Goal: Contribute content: Contribute content

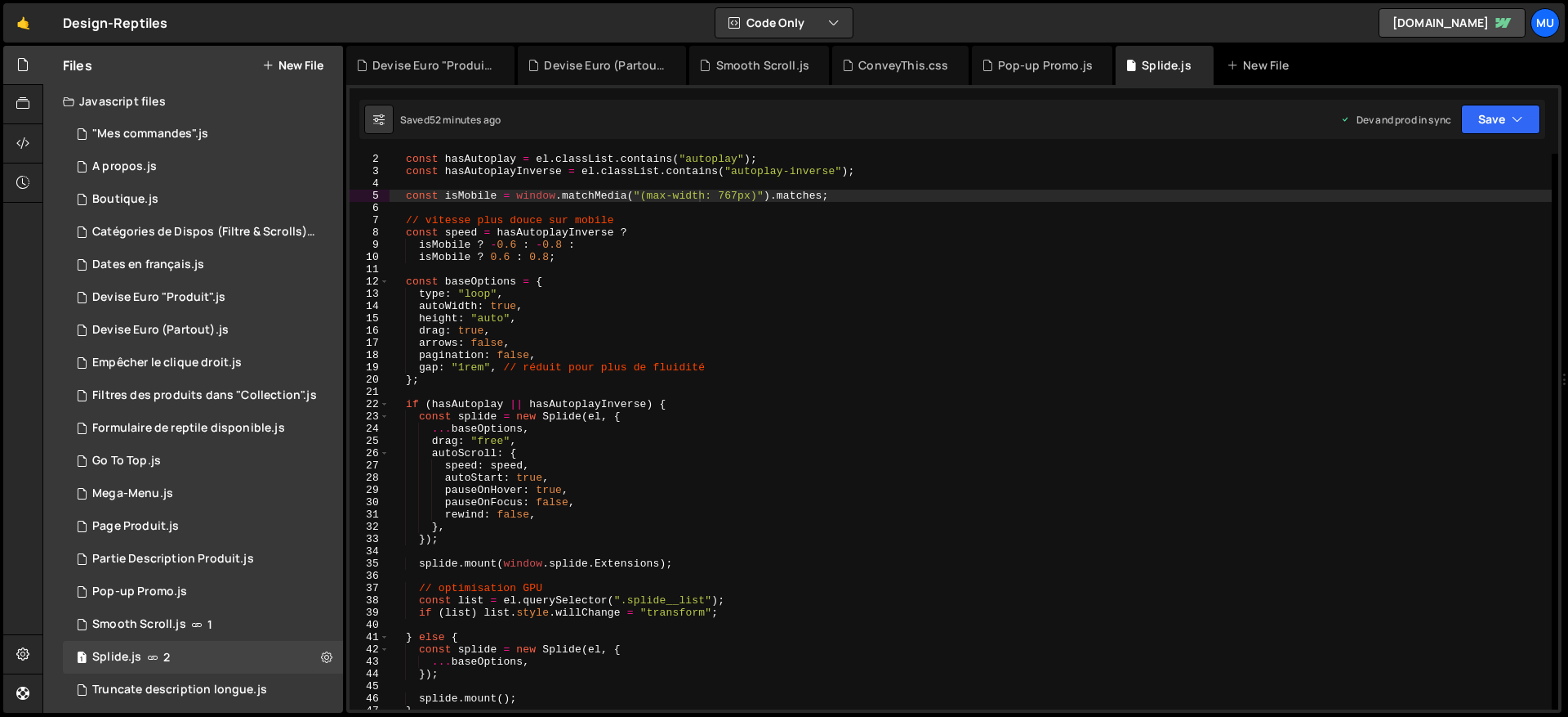
scroll to position [13, 0]
click at [289, 64] on button "New File" at bounding box center [293, 65] width 62 height 13
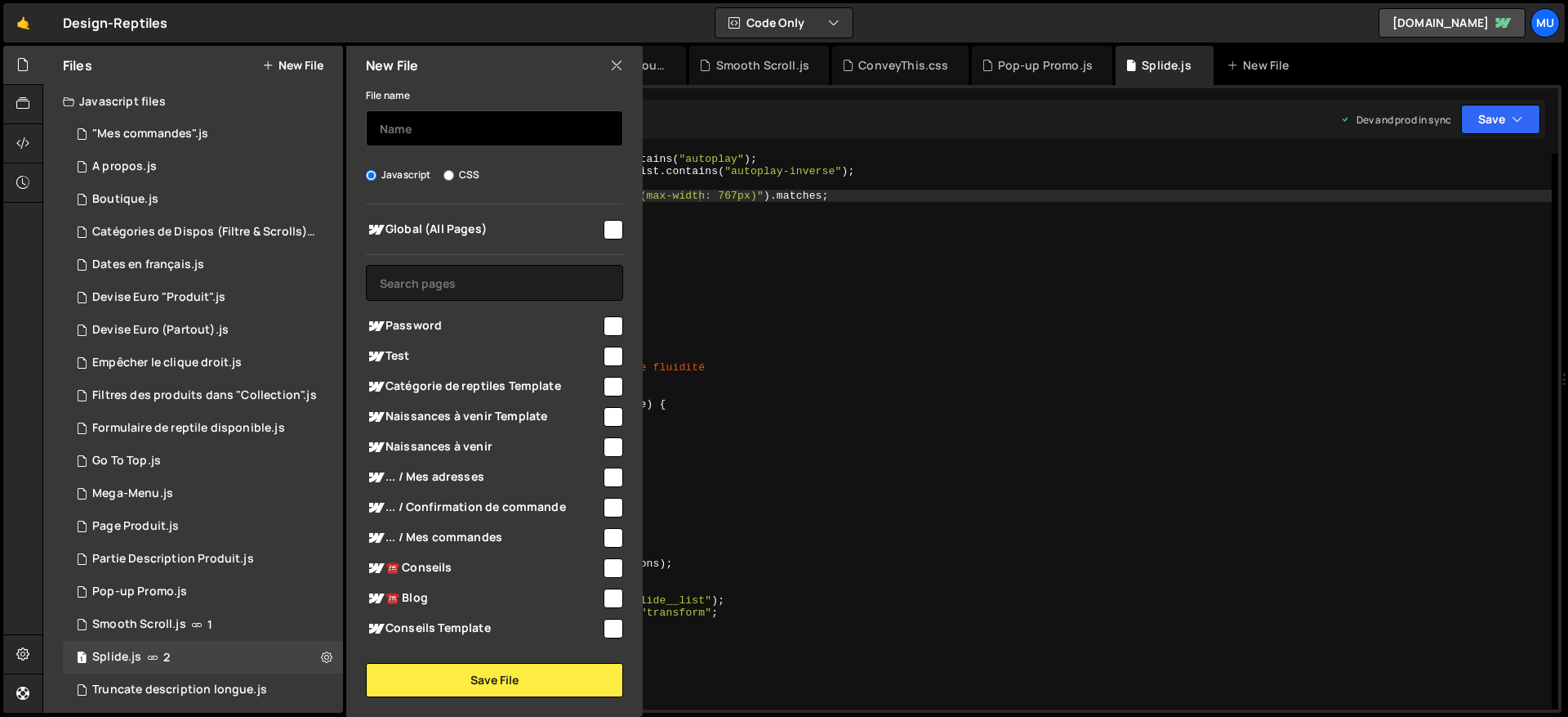
click at [460, 130] on input "text" at bounding box center [494, 128] width 257 height 36
type input "D"
type input "Fil d'ariane"
click at [443, 224] on span "Global (All Pages)" at bounding box center [483, 229] width 235 height 19
checkbox input "true"
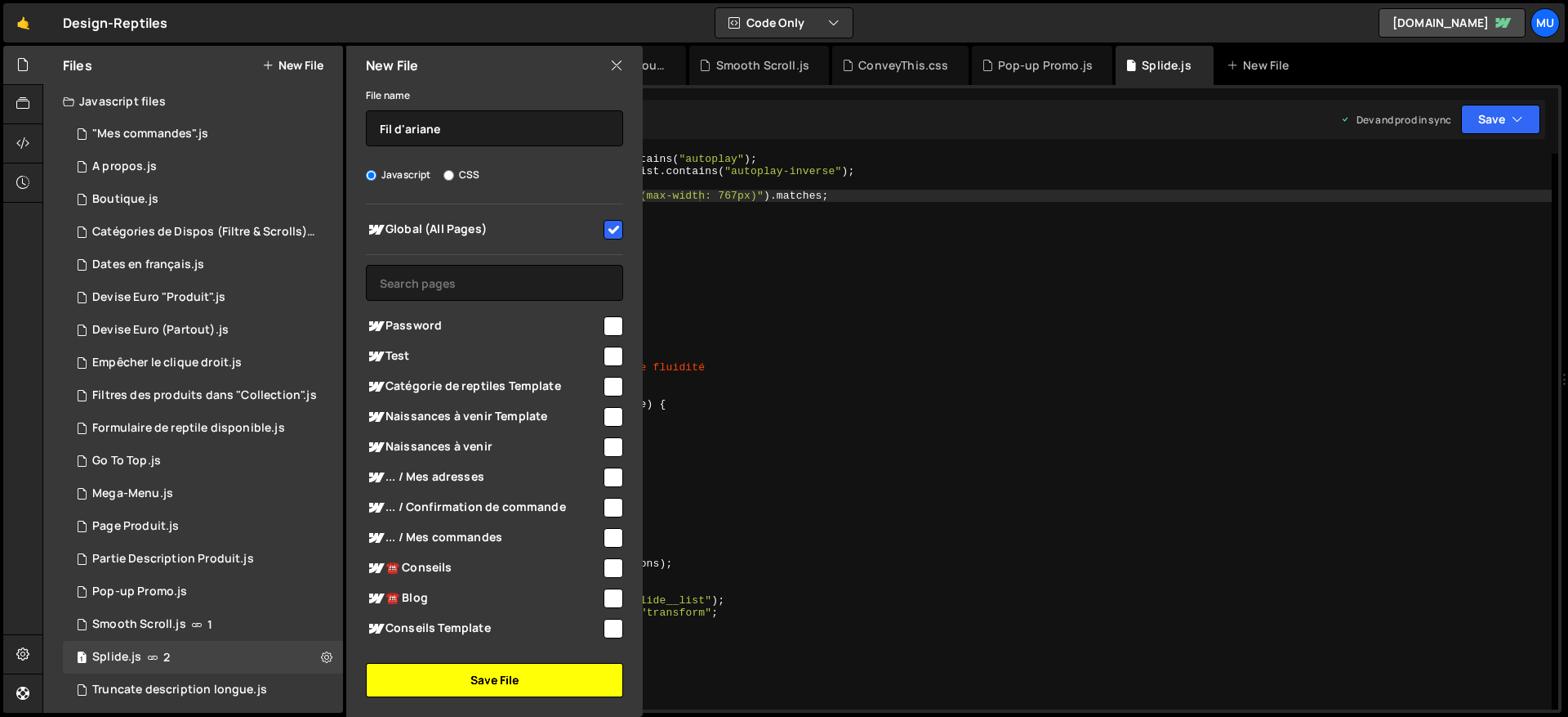
click at [500, 673] on button "Save File" at bounding box center [494, 680] width 257 height 35
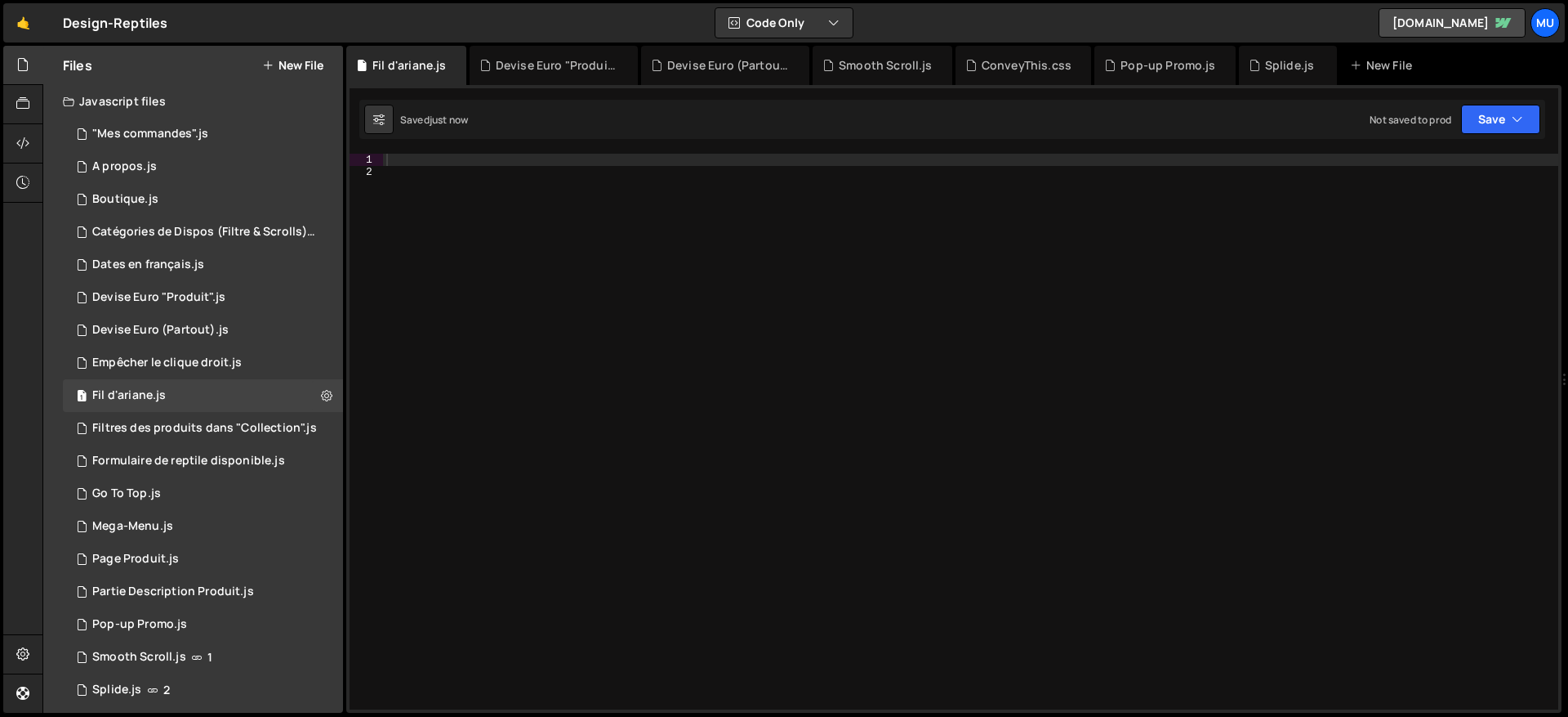
click at [612, 274] on div at bounding box center [970, 444] width 1175 height 580
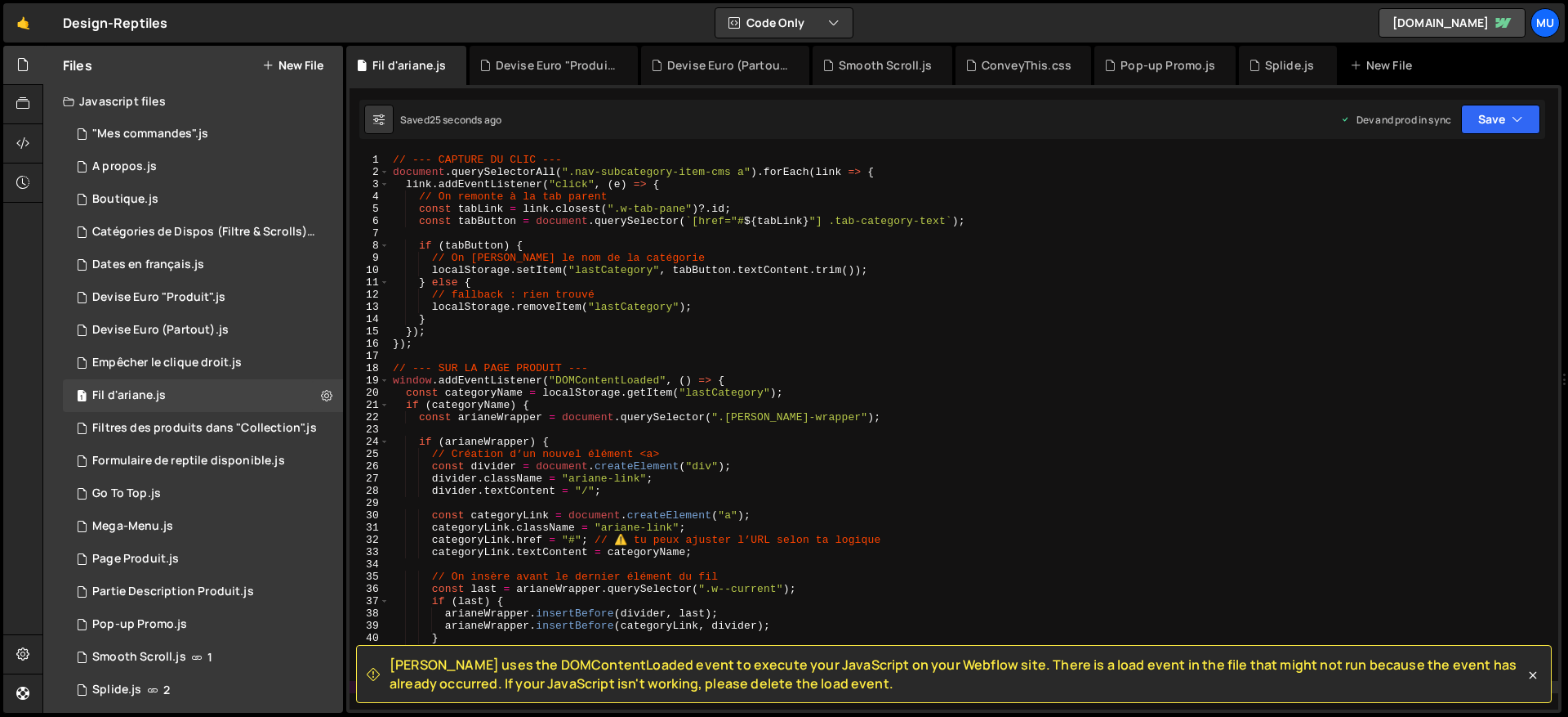
click at [776, 316] on div "// --- CAPTURE DU CLIC --- document . querySelectorAll ( ".nav-subcategory-item…" at bounding box center [974, 444] width 1168 height 580
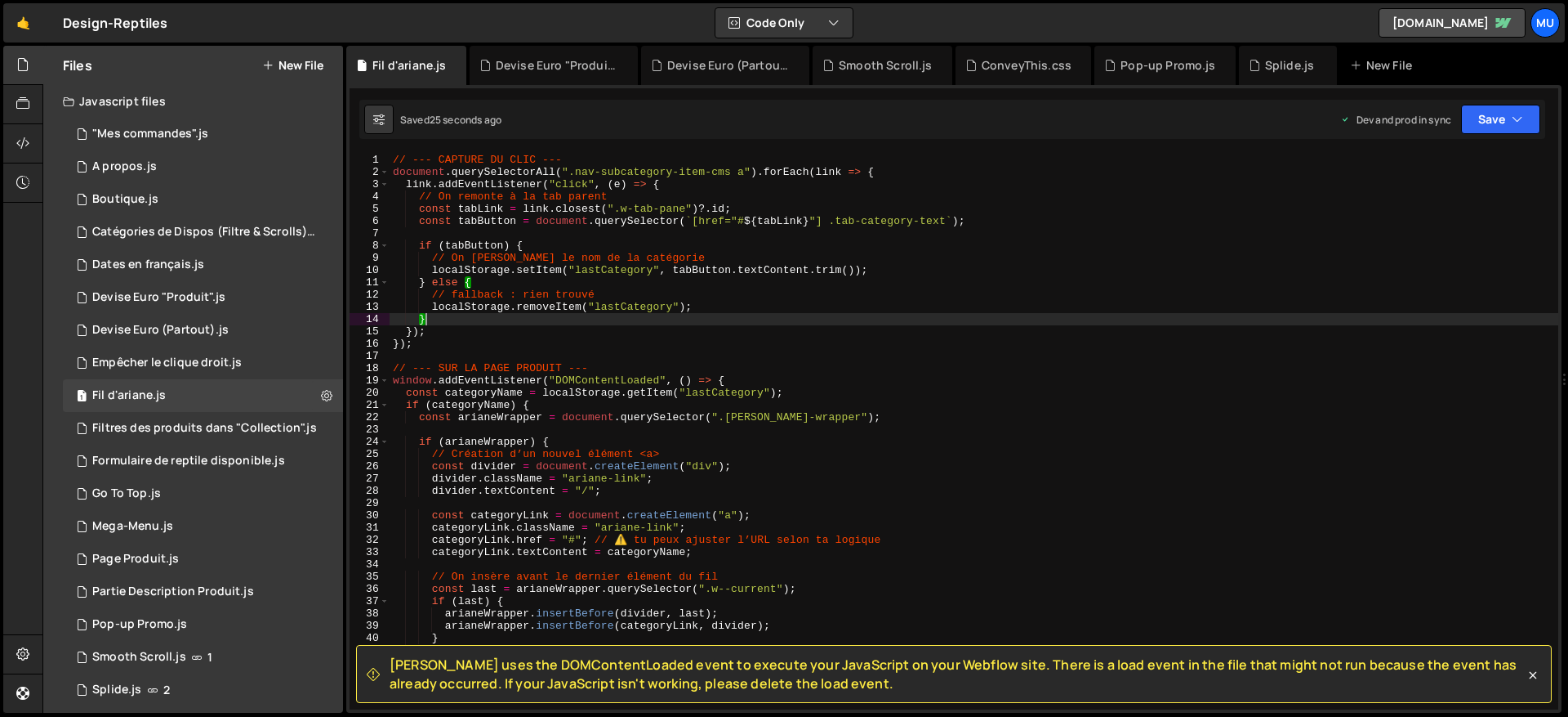
type textarea "});"
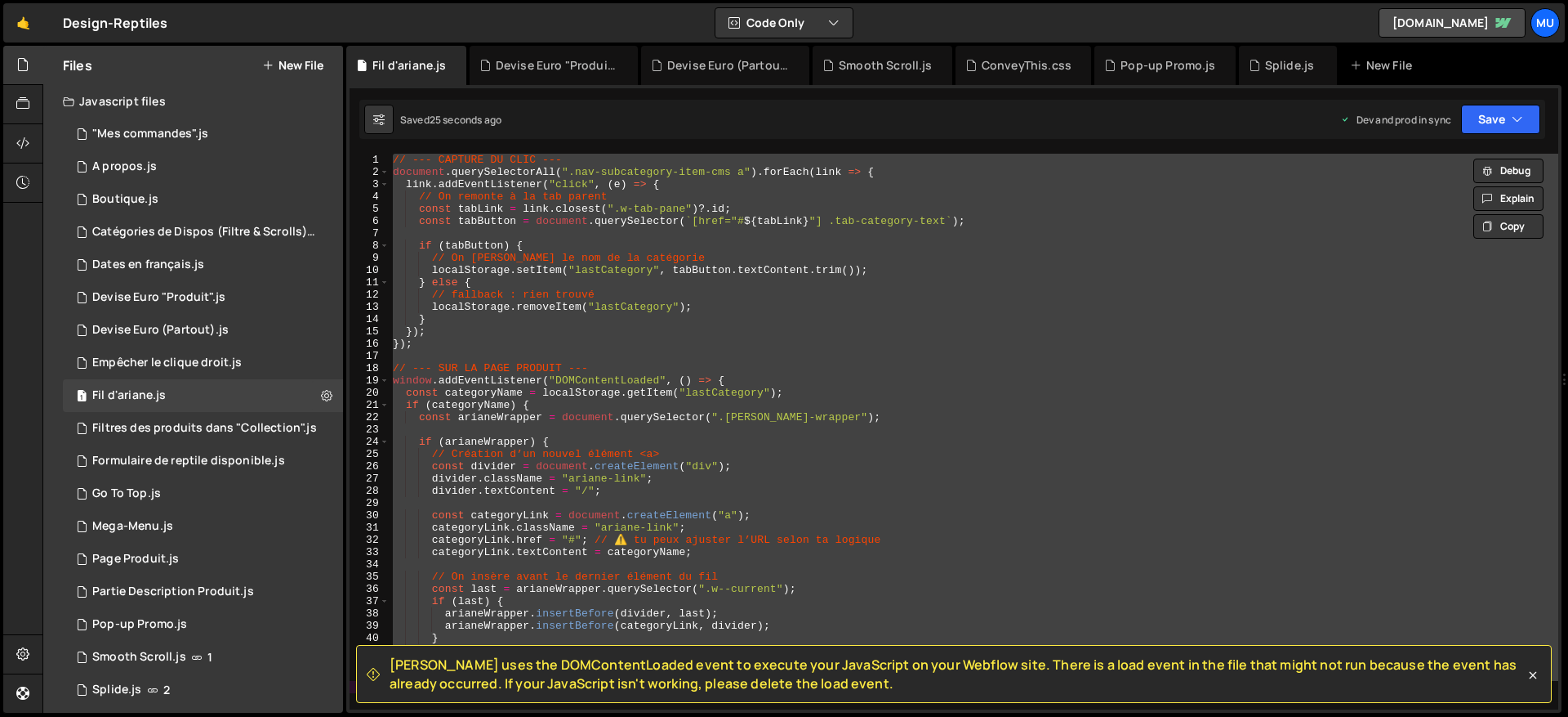
paste textarea
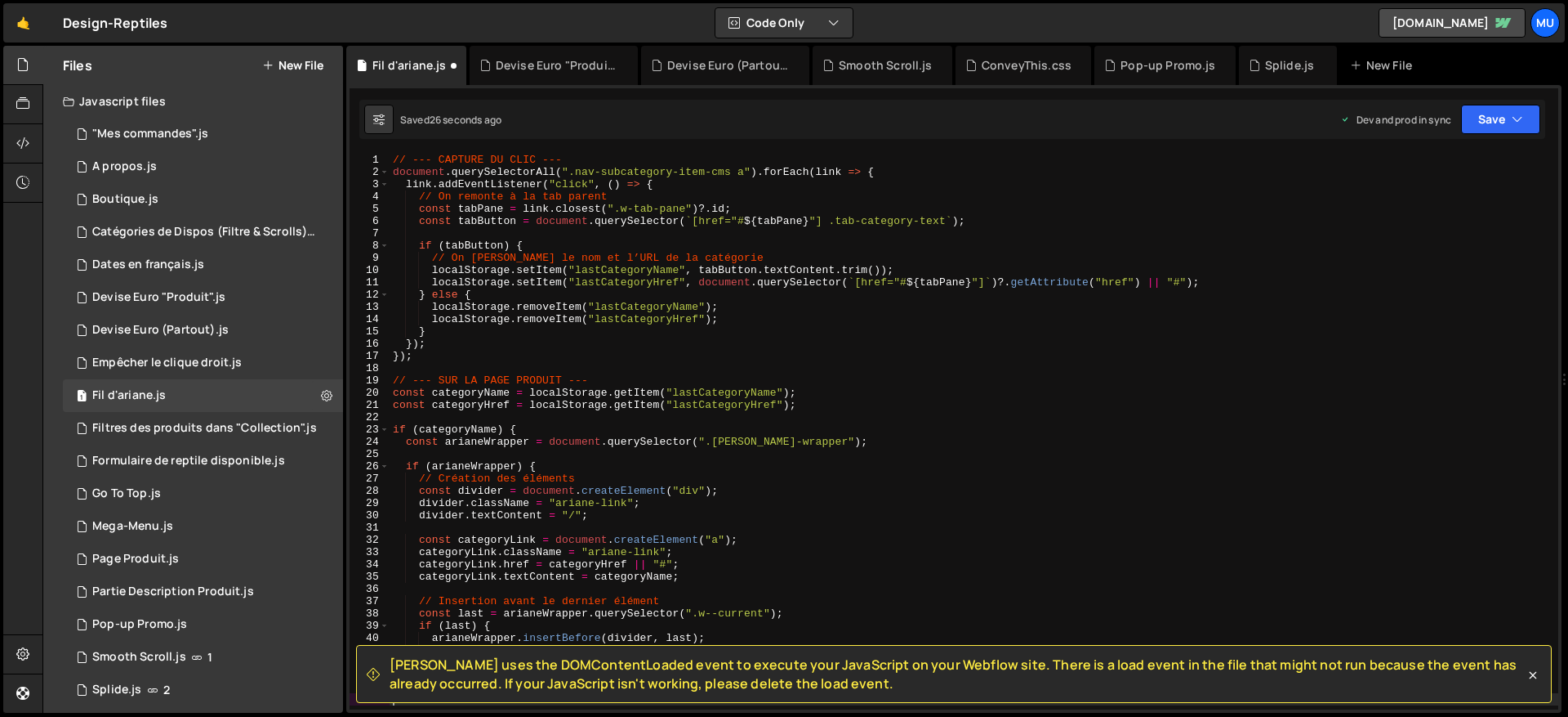
type textarea "}"
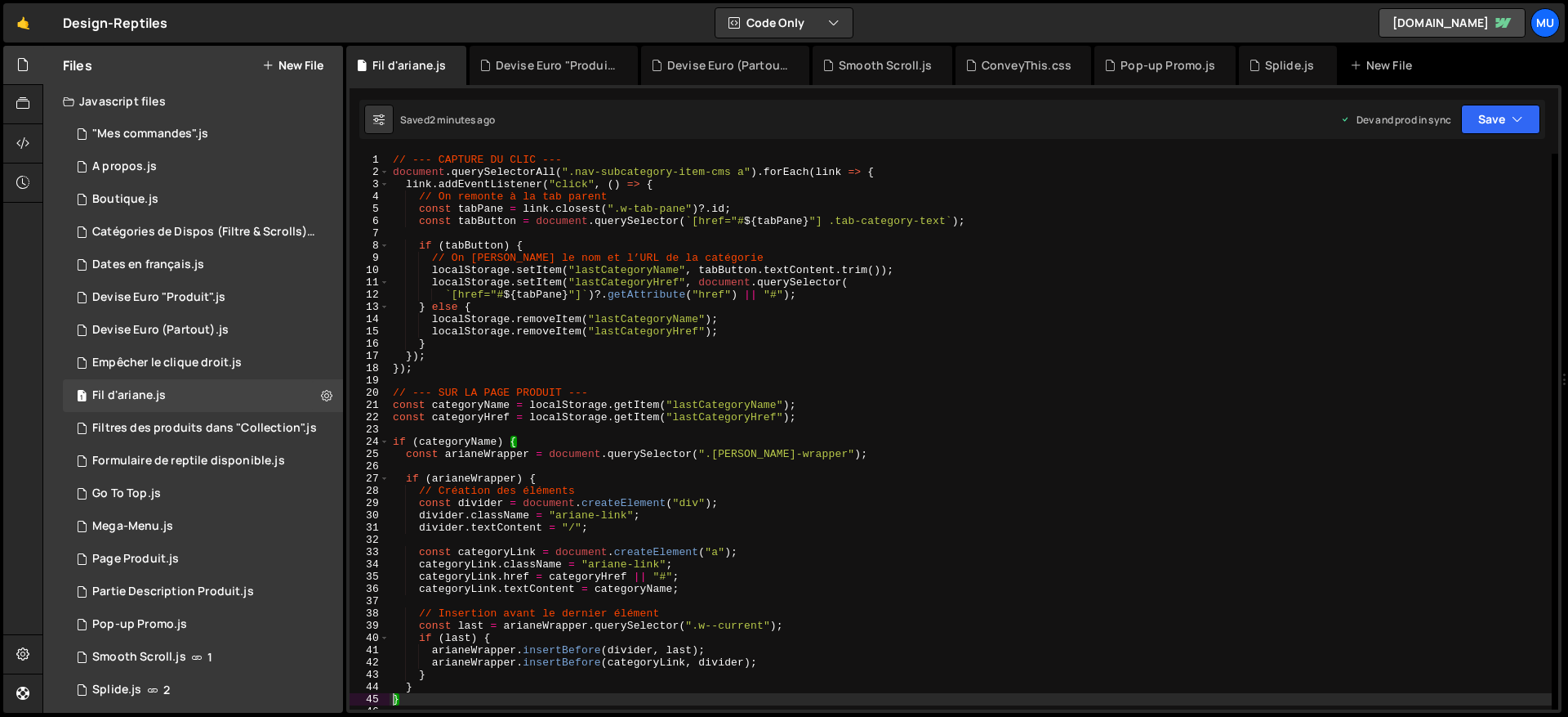
click at [779, 382] on div "// --- CAPTURE DU CLIC --- document . querySelectorAll ( ".nav-subcategory-item…" at bounding box center [970, 444] width 1162 height 580
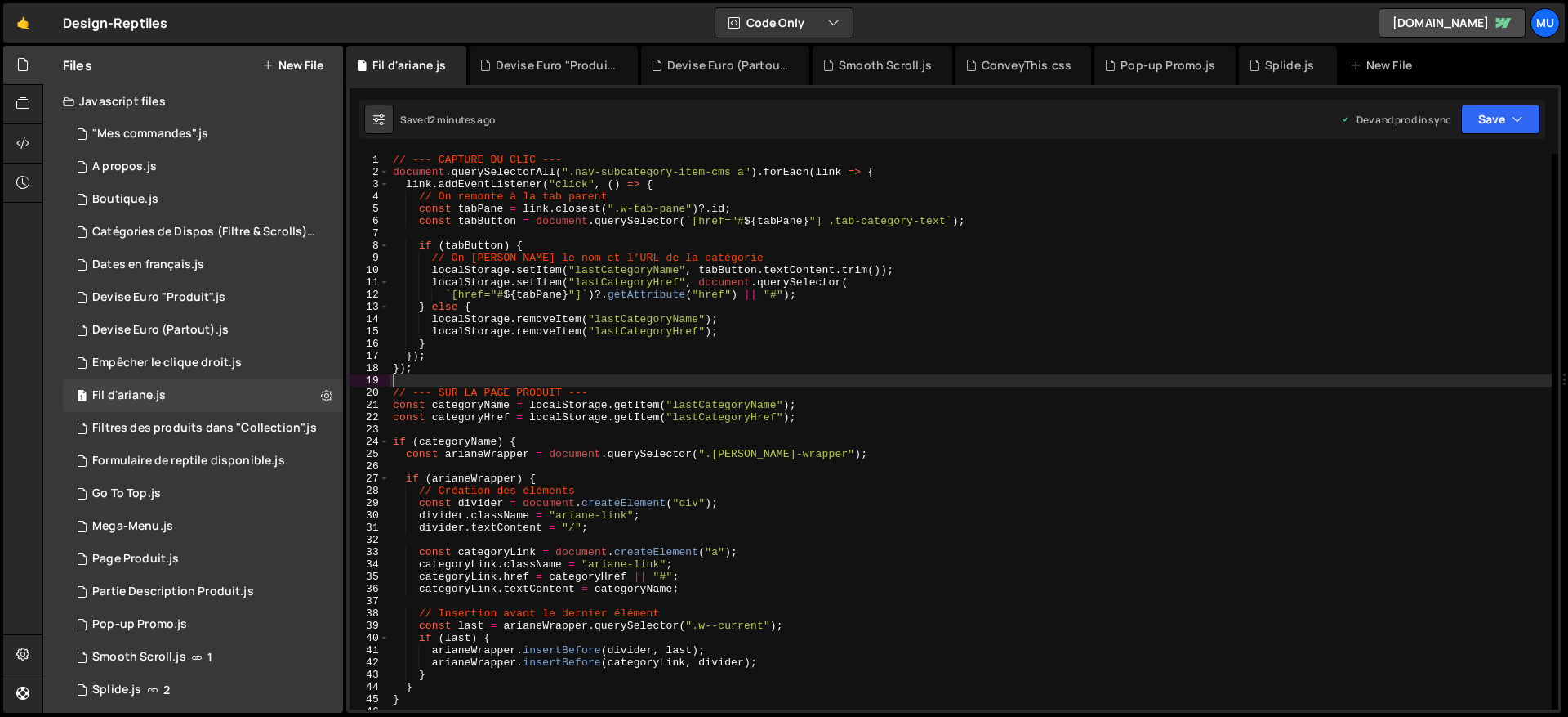
type textarea "}"
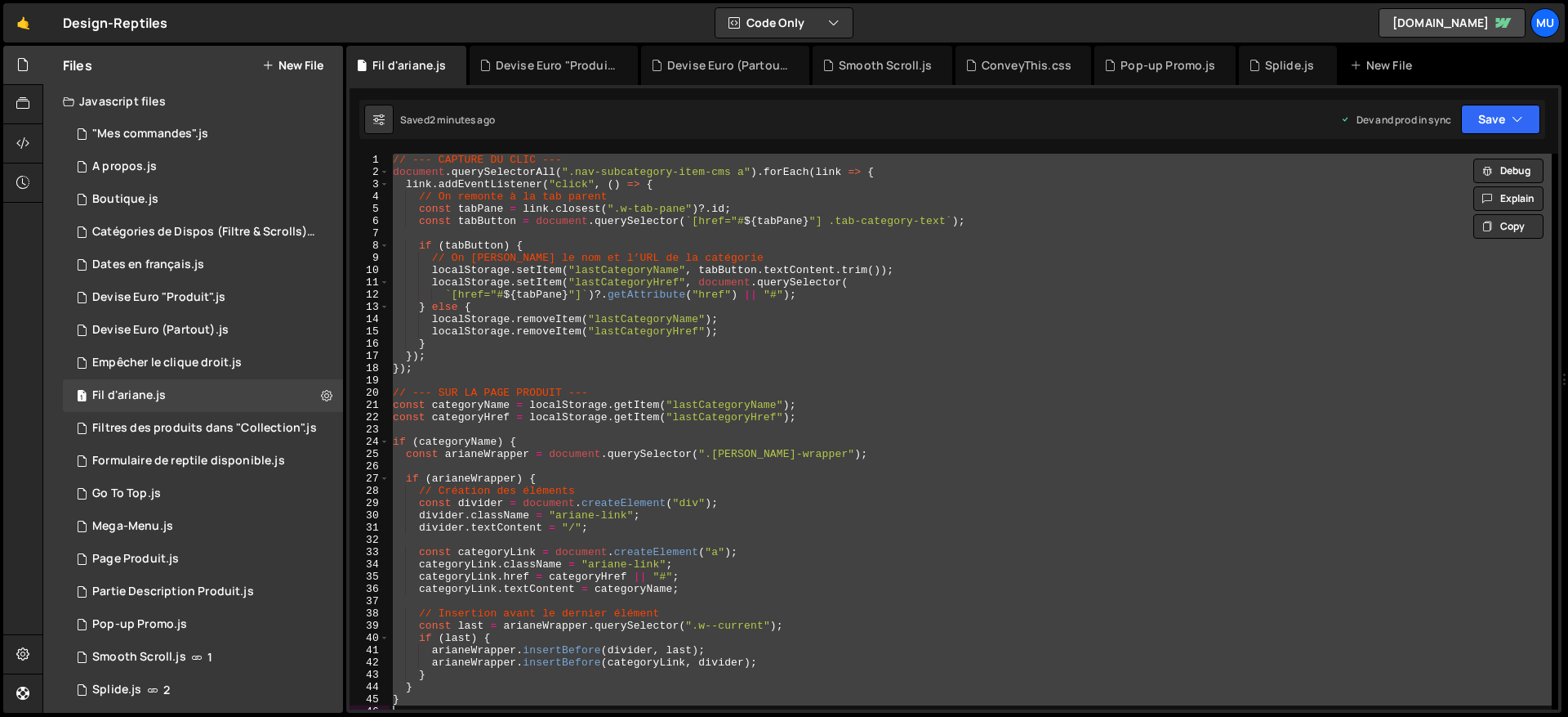
paste textarea
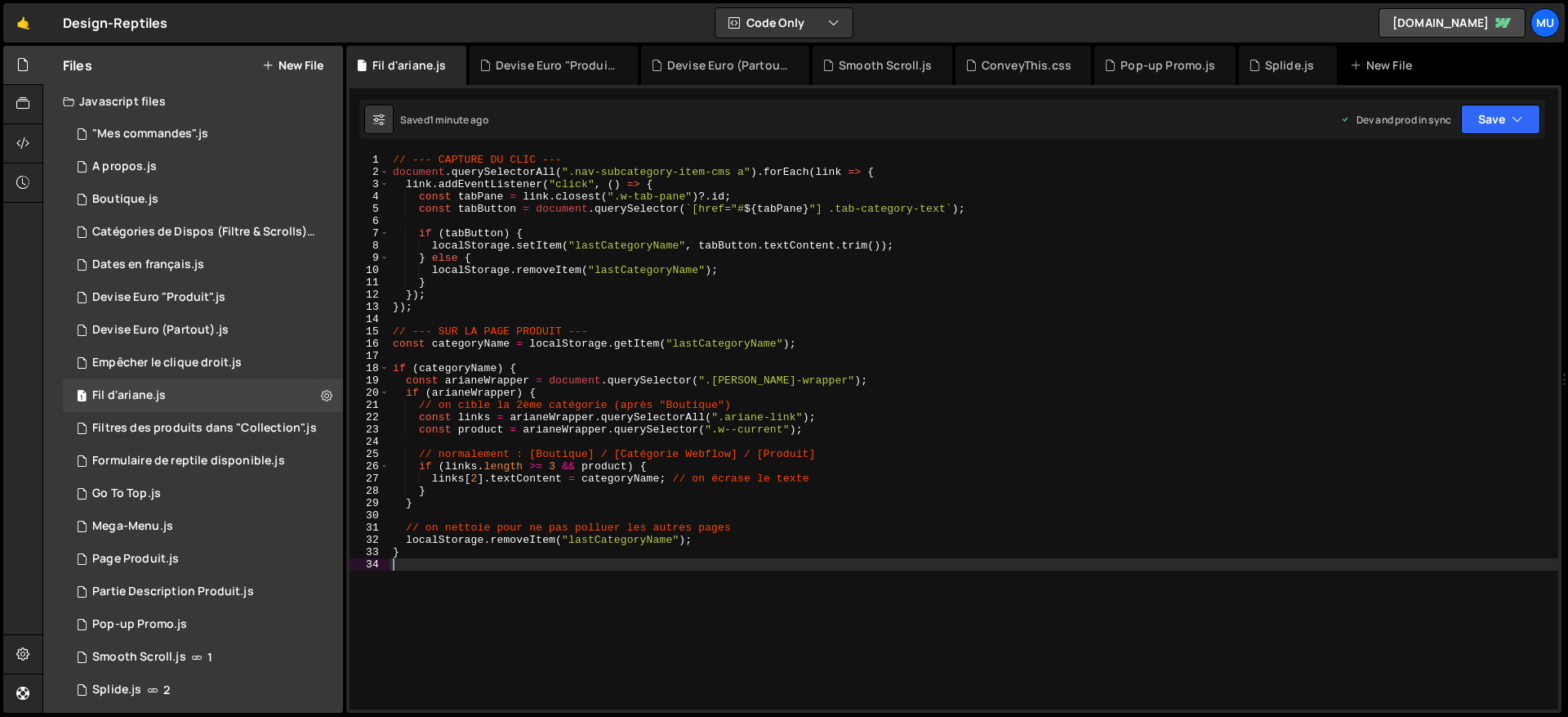
click at [735, 213] on div "// --- CAPTURE DU CLIC --- document . querySelectorAll ( ".nav-subcategory-item…" at bounding box center [974, 444] width 1168 height 580
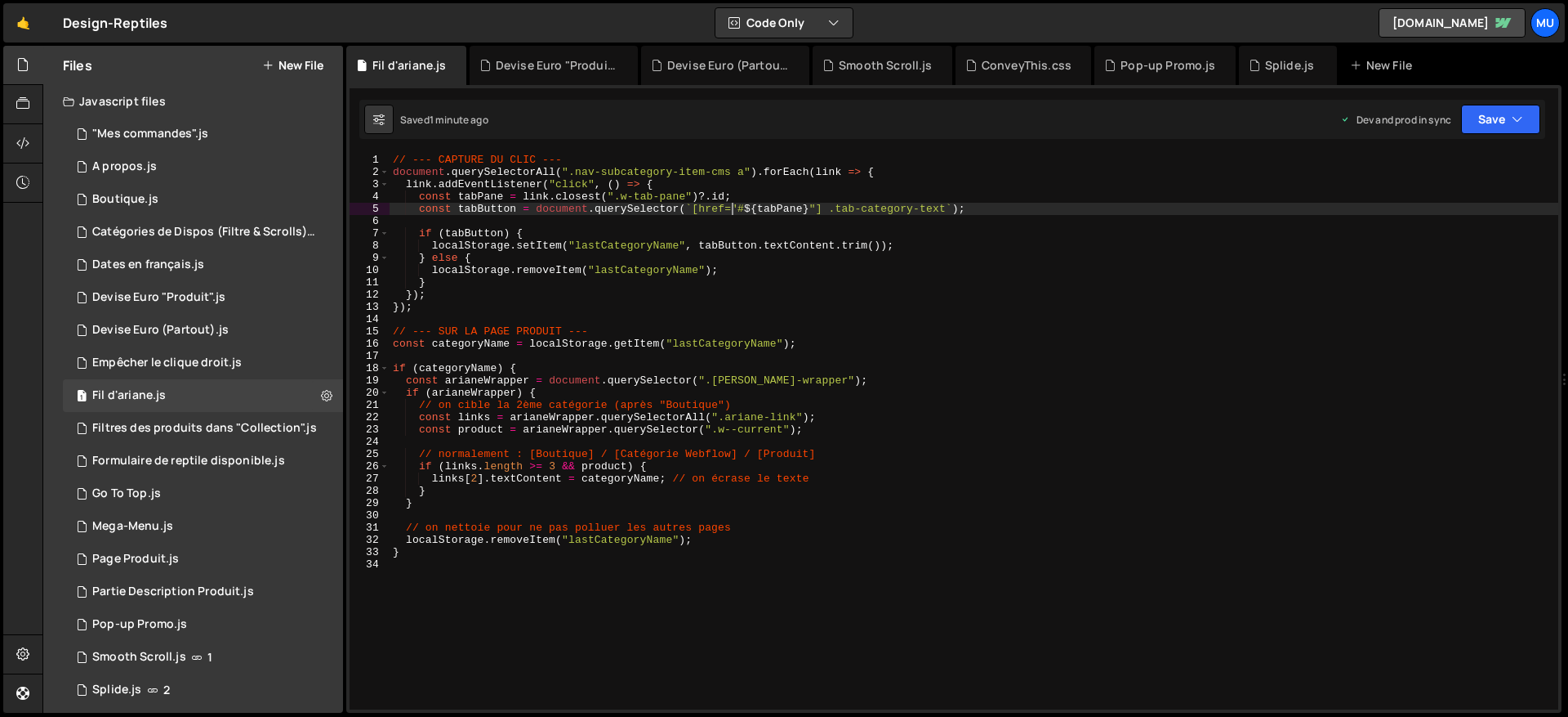
type textarea "}"
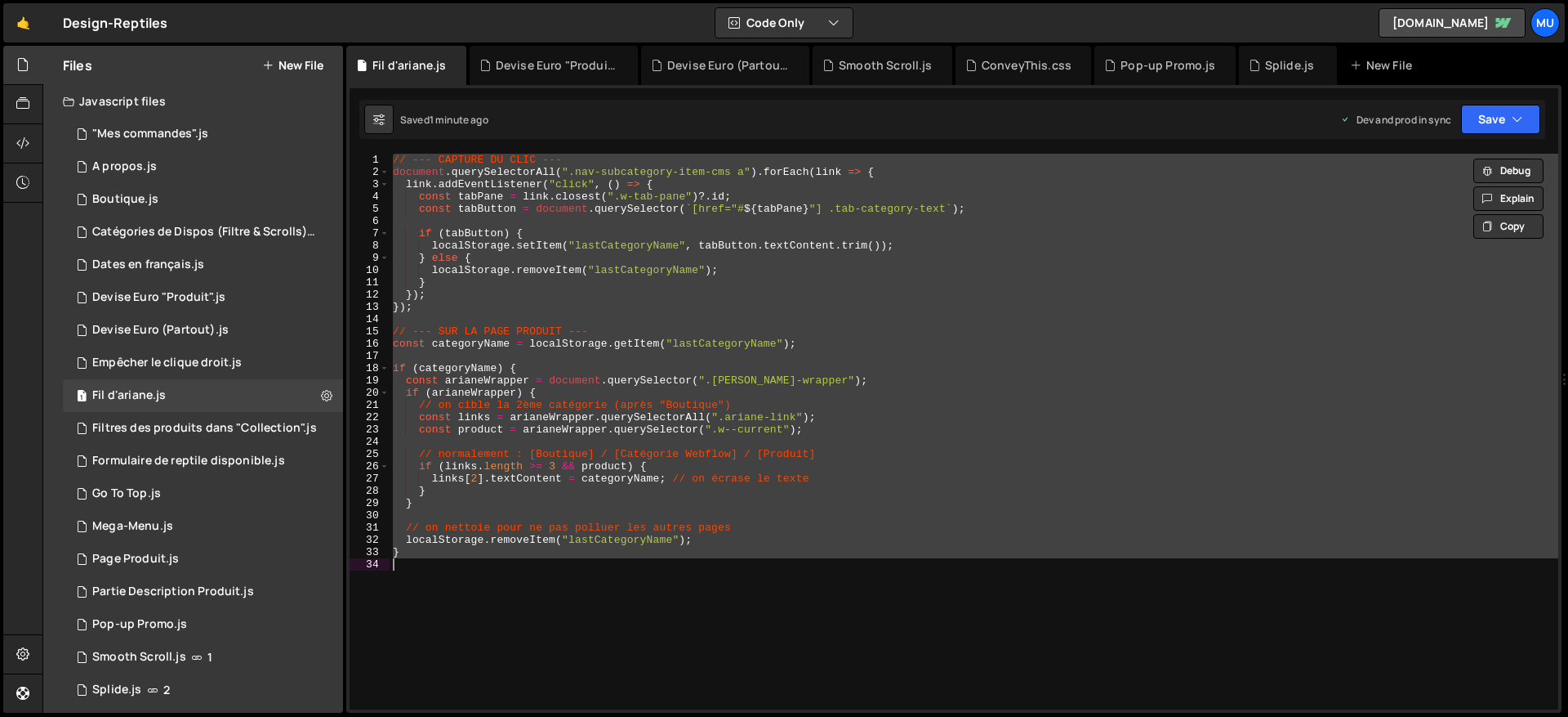
paste textarea
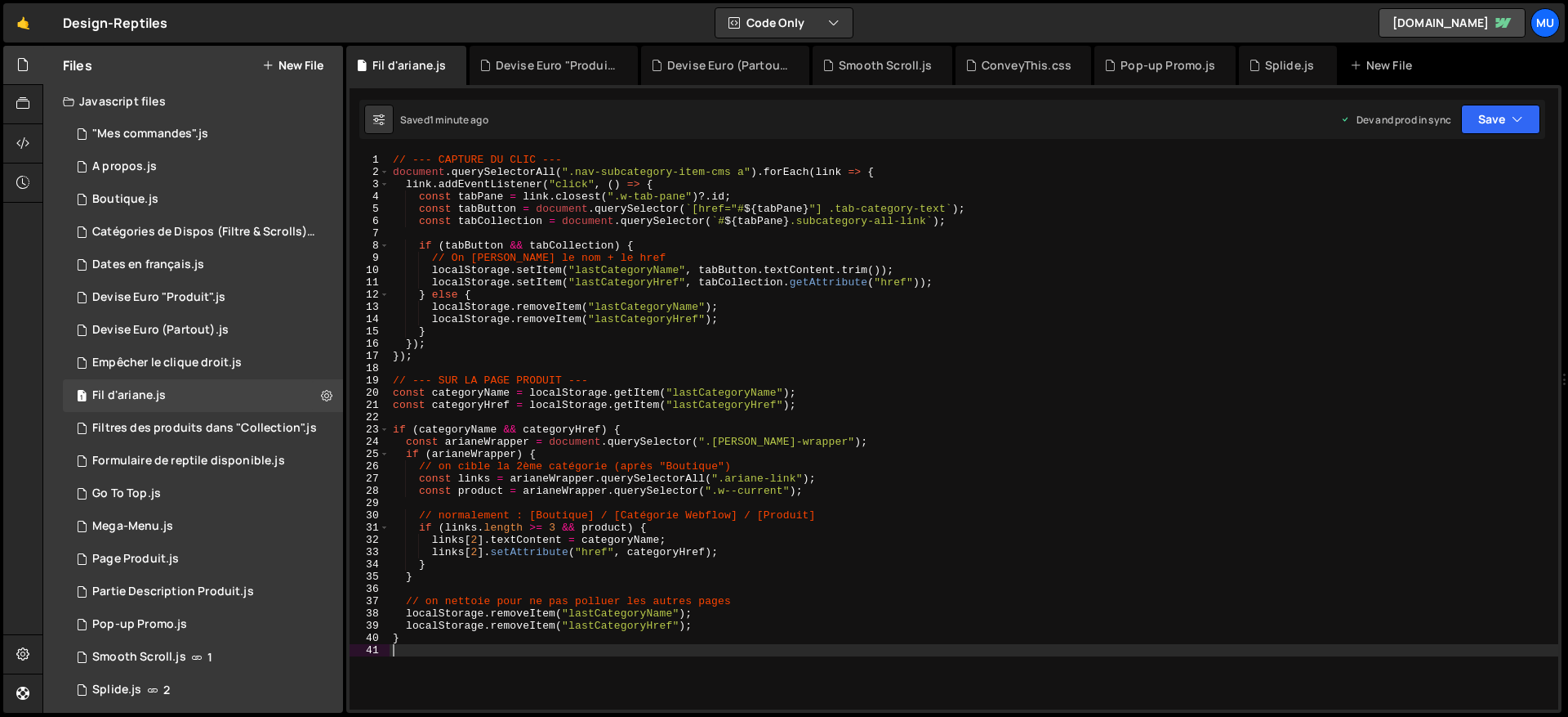
click at [710, 387] on div "// --- CAPTURE DU CLIC --- document . querySelectorAll ( ".nav-subcategory-item…" at bounding box center [974, 444] width 1168 height 580
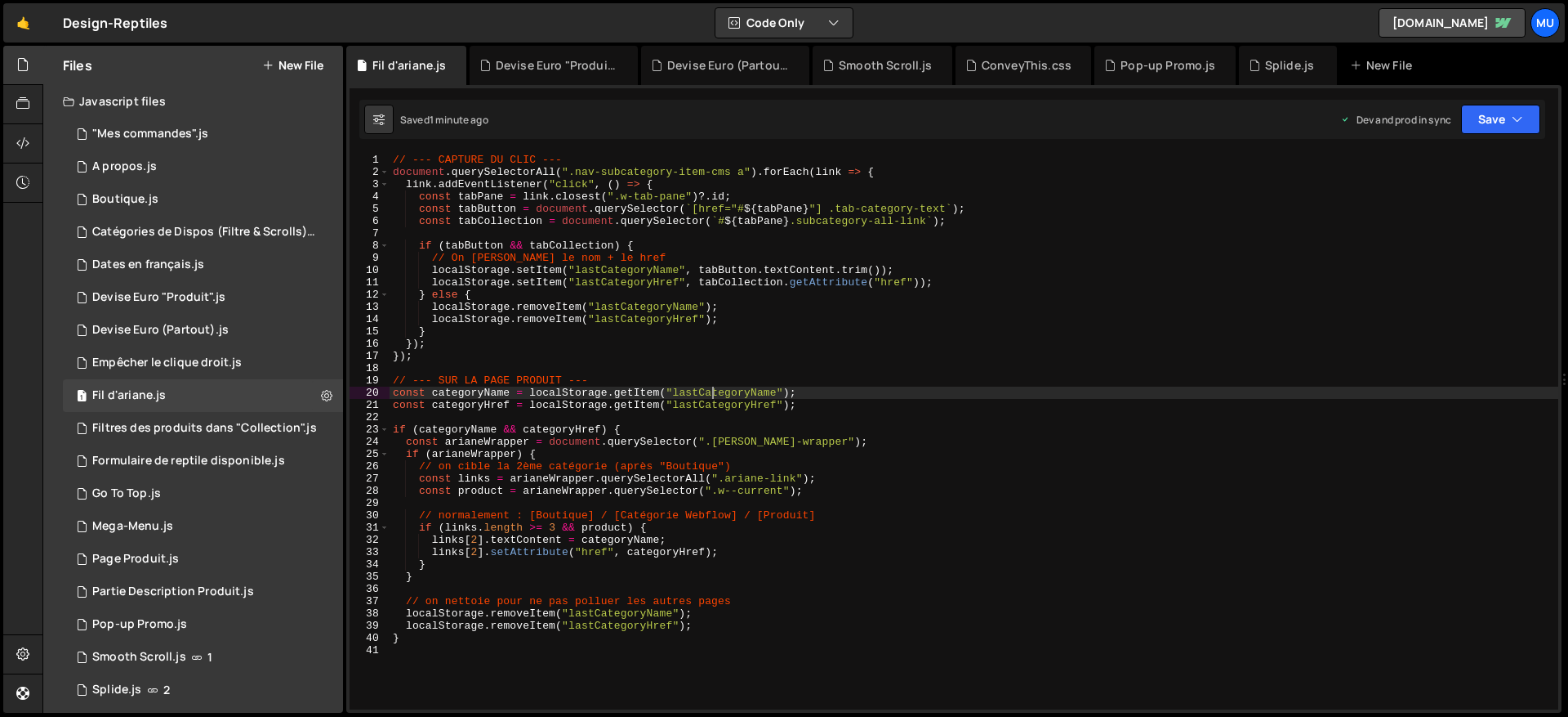
type textarea "}"
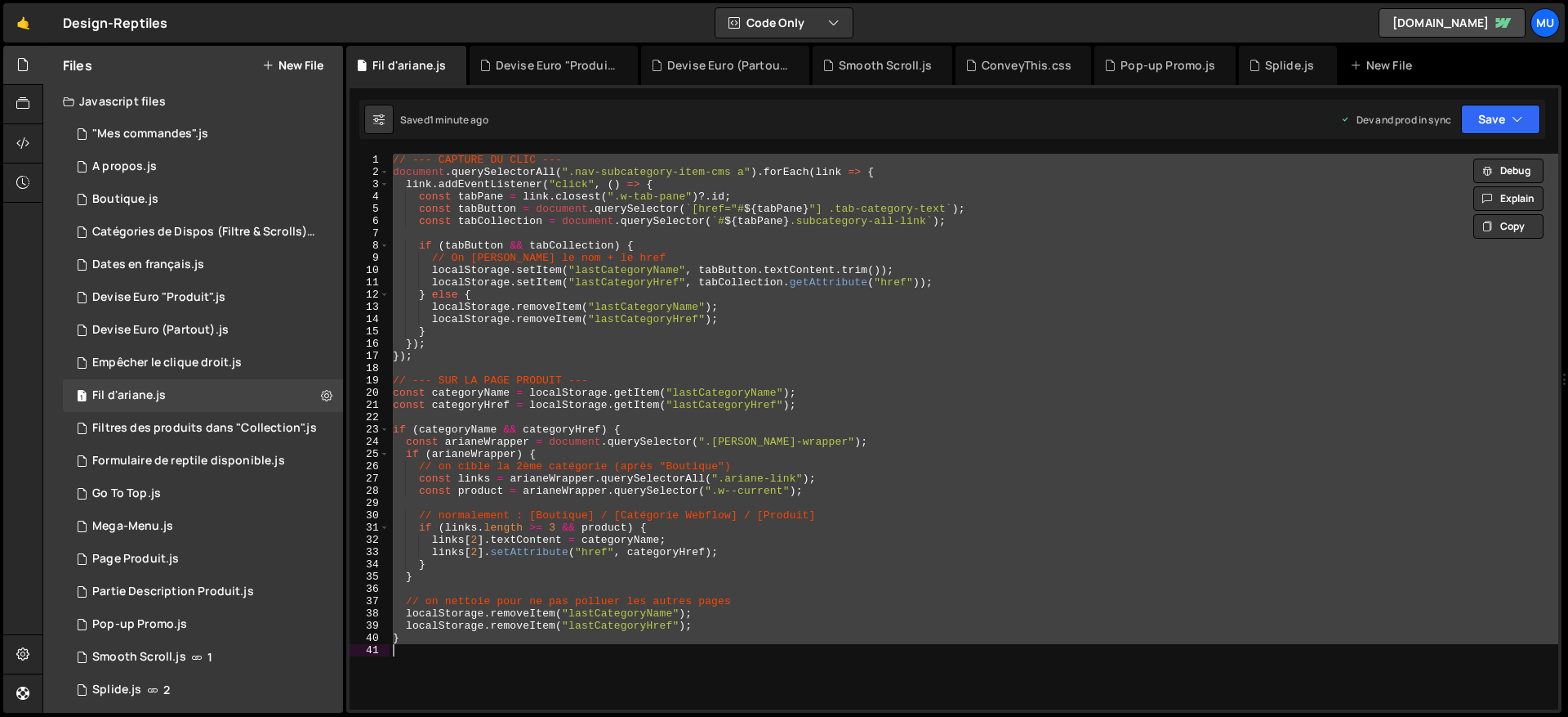
paste textarea
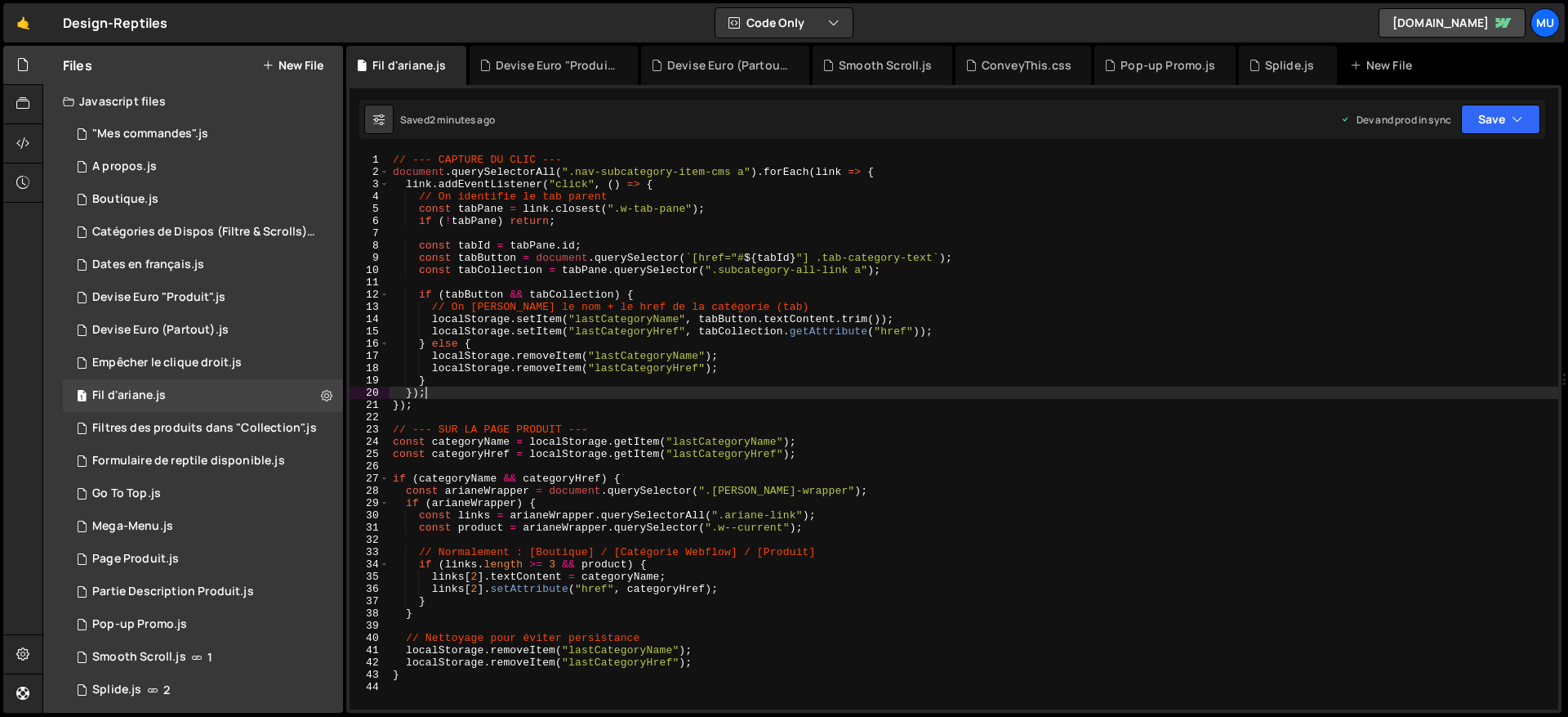
click at [884, 387] on div "// --- CAPTURE DU CLIC --- document . querySelectorAll ( ".nav-subcategory-item…" at bounding box center [974, 444] width 1168 height 580
type textarea "}"
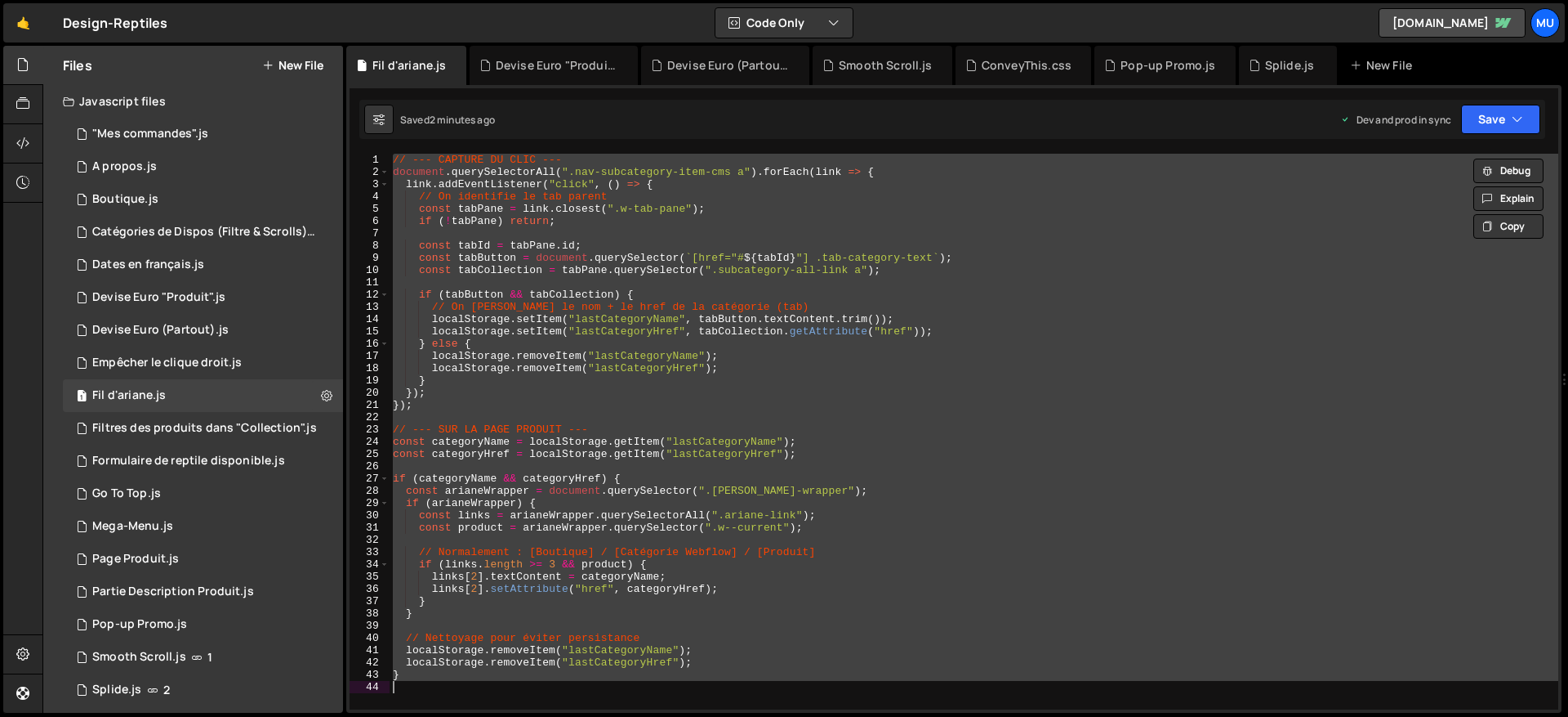
paste textarea
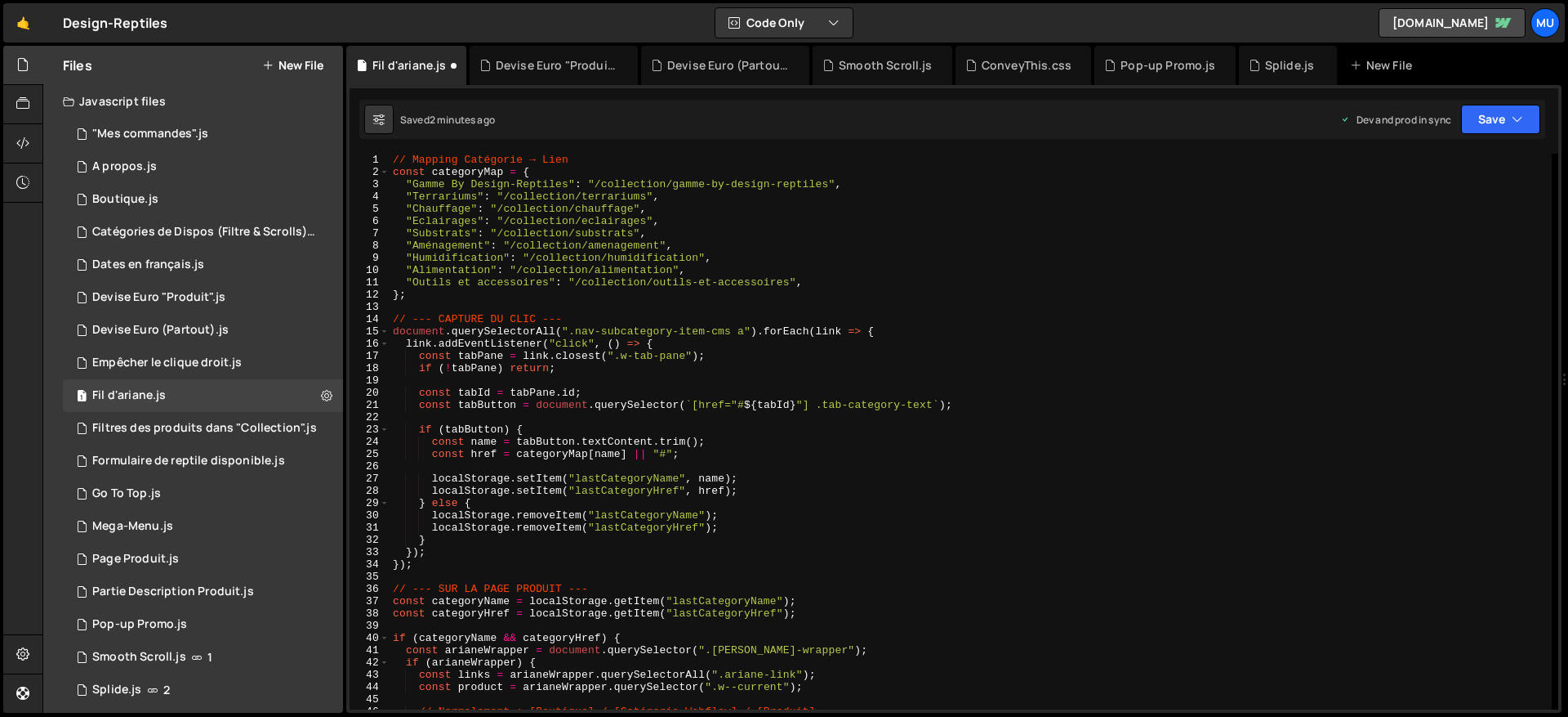
scroll to position [408, 0]
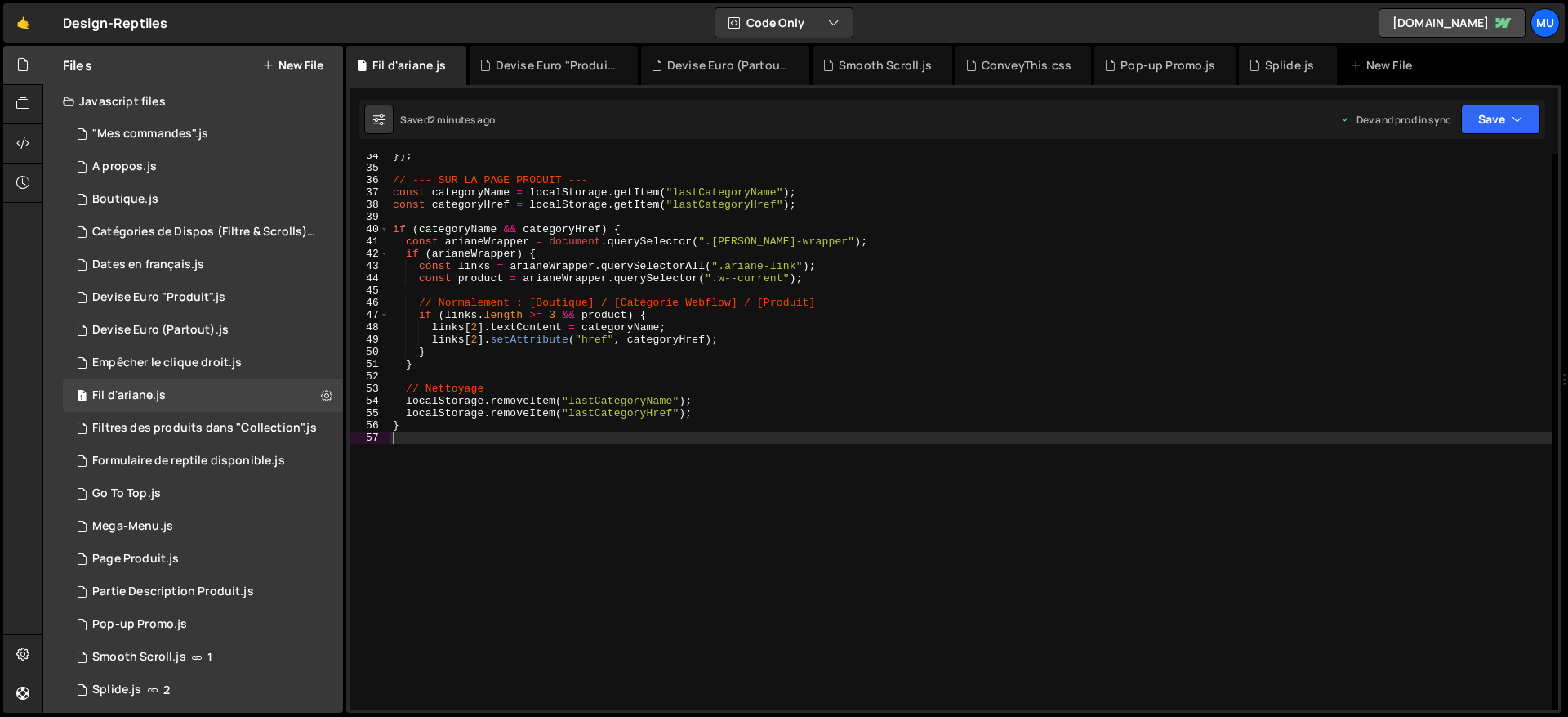
click at [842, 430] on div "}) ; // --- SUR LA PAGE PRODUIT --- const categoryName = localStorage . getItem…" at bounding box center [970, 439] width 1162 height 580
type textarea "}"
click at [191, 677] on div "1 Splide.js 2" at bounding box center [203, 689] width 280 height 33
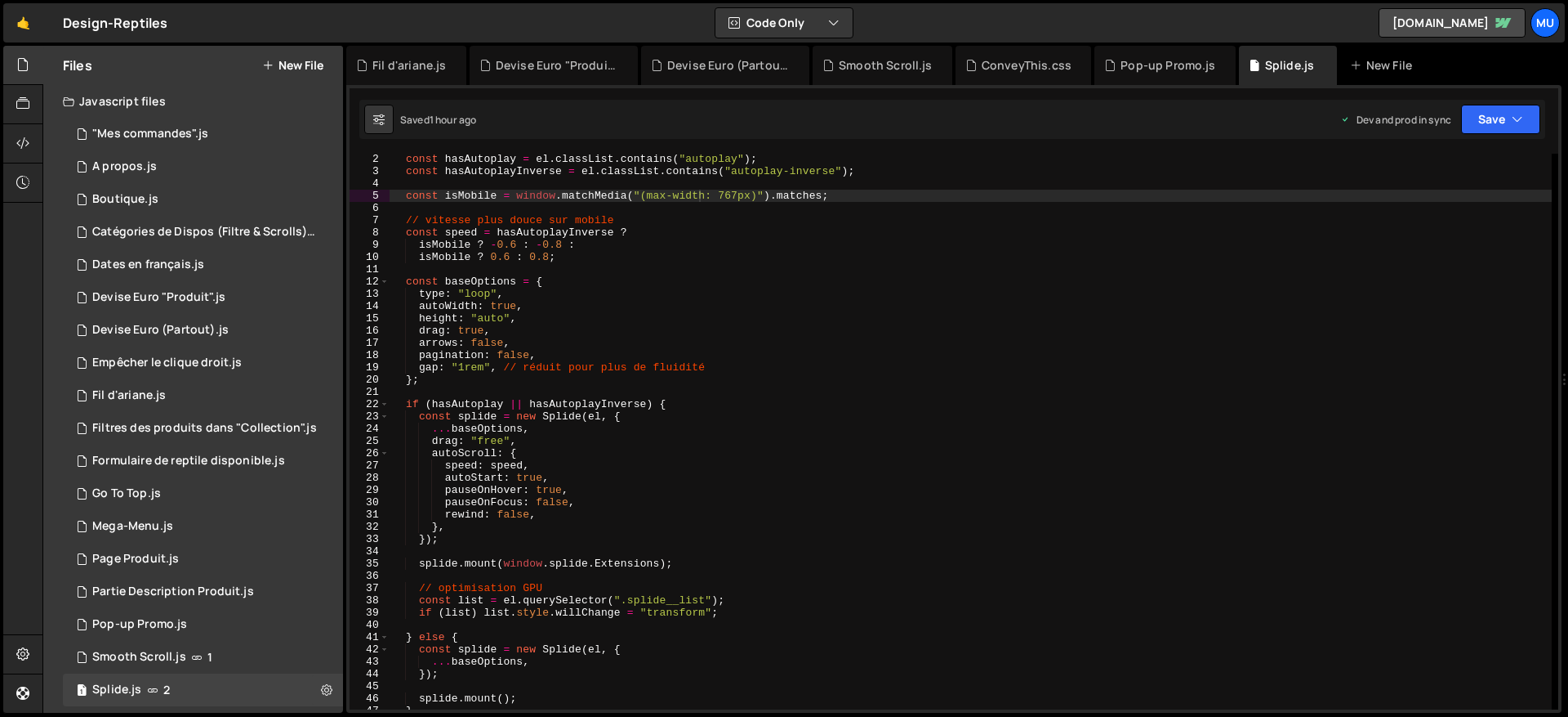
click at [667, 420] on div "const hasAutoplay = el . classList . contains ( "autoplay" ) ; const hasAutopla…" at bounding box center [970, 443] width 1162 height 580
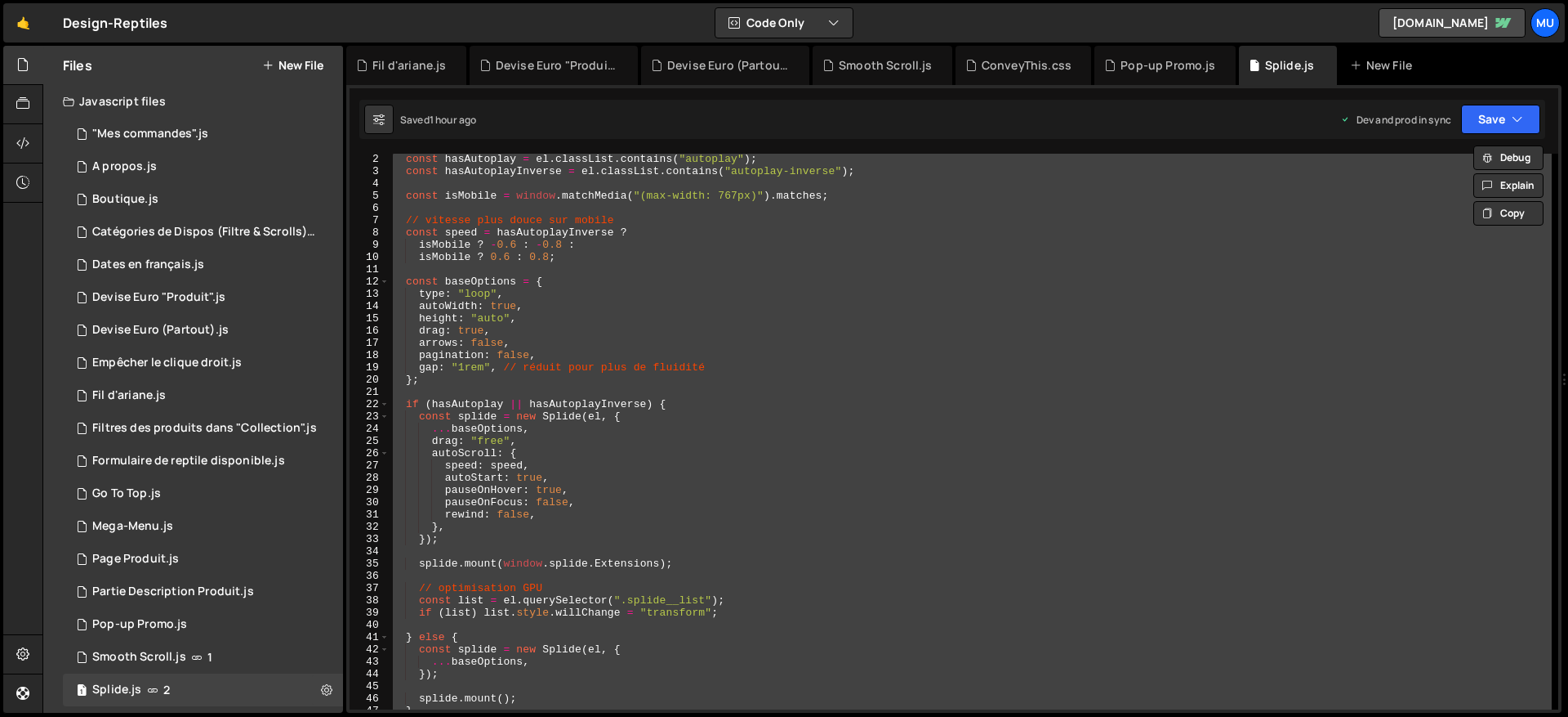
click at [991, 437] on div "const hasAutoplay = el . classList . contains ( "autoplay" ) ; const hasAutopla…" at bounding box center [970, 431] width 1162 height 556
click at [862, 318] on div "const hasAutoplay = el . classList . contains ( "autoplay" ) ; const hasAutopla…" at bounding box center [970, 431] width 1162 height 556
type textarea "height: "auto","
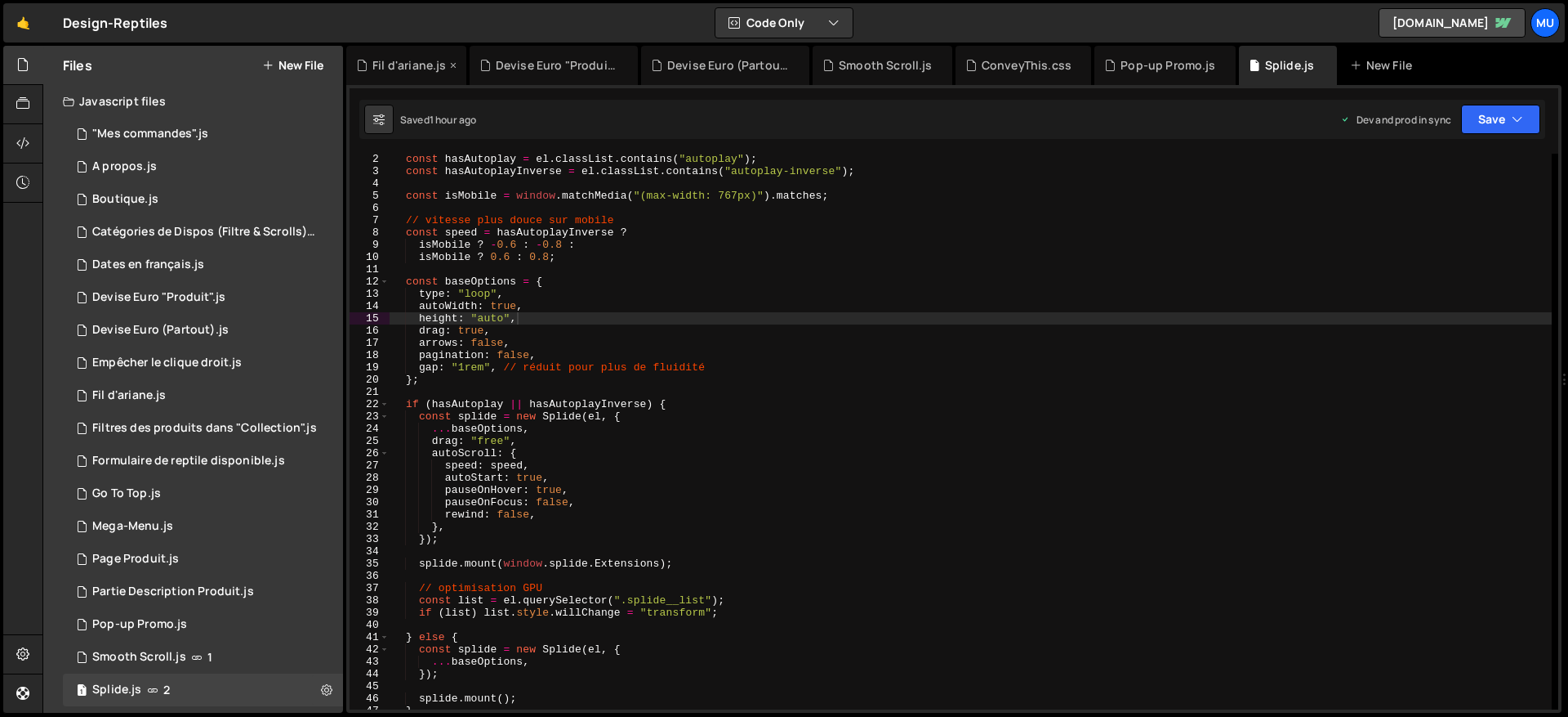
click at [382, 61] on div "Fil d'ariane.js" at bounding box center [409, 65] width 73 height 16
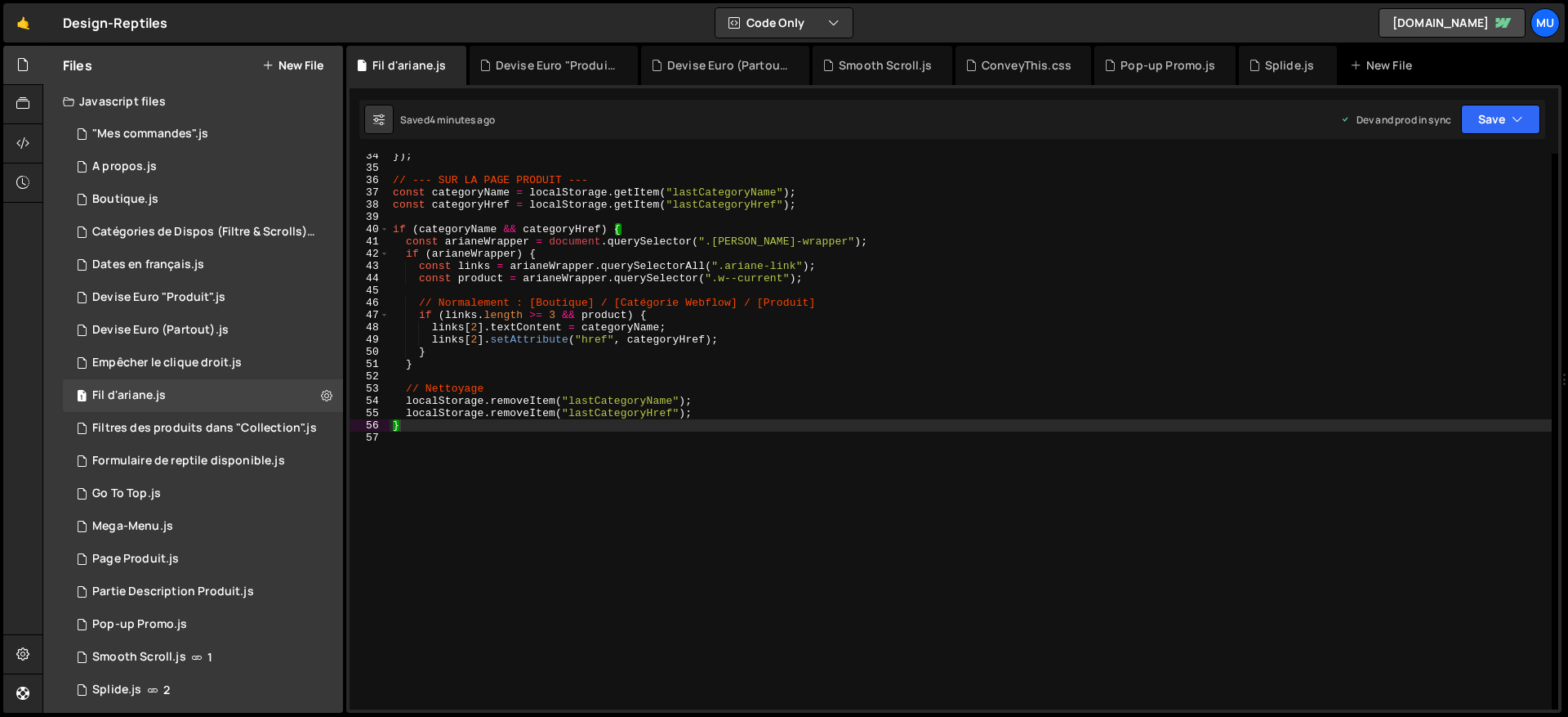
click at [724, 369] on div "}) ; // --- SUR LA PAGE PRODUIT --- const categoryName = localStorage . getItem…" at bounding box center [970, 439] width 1162 height 580
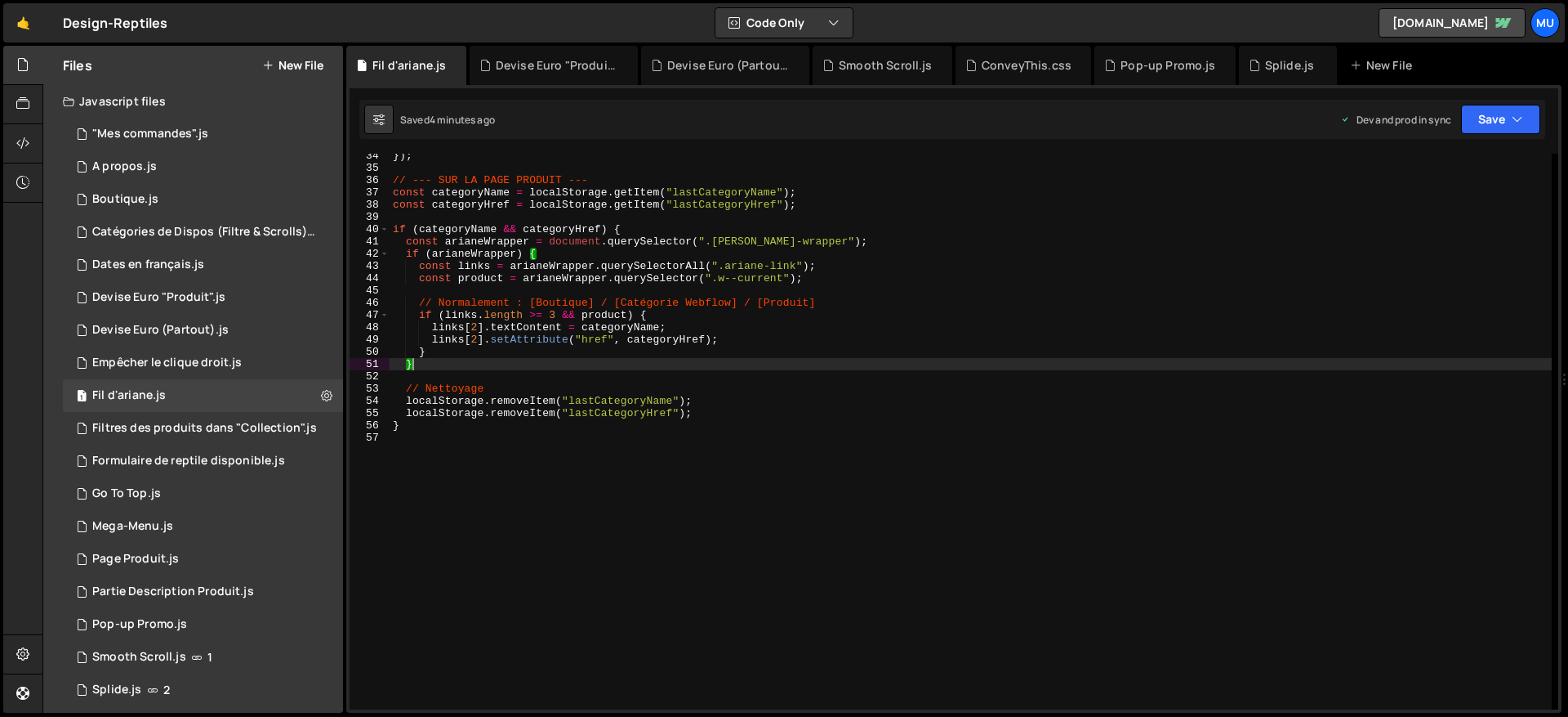
type textarea "}"
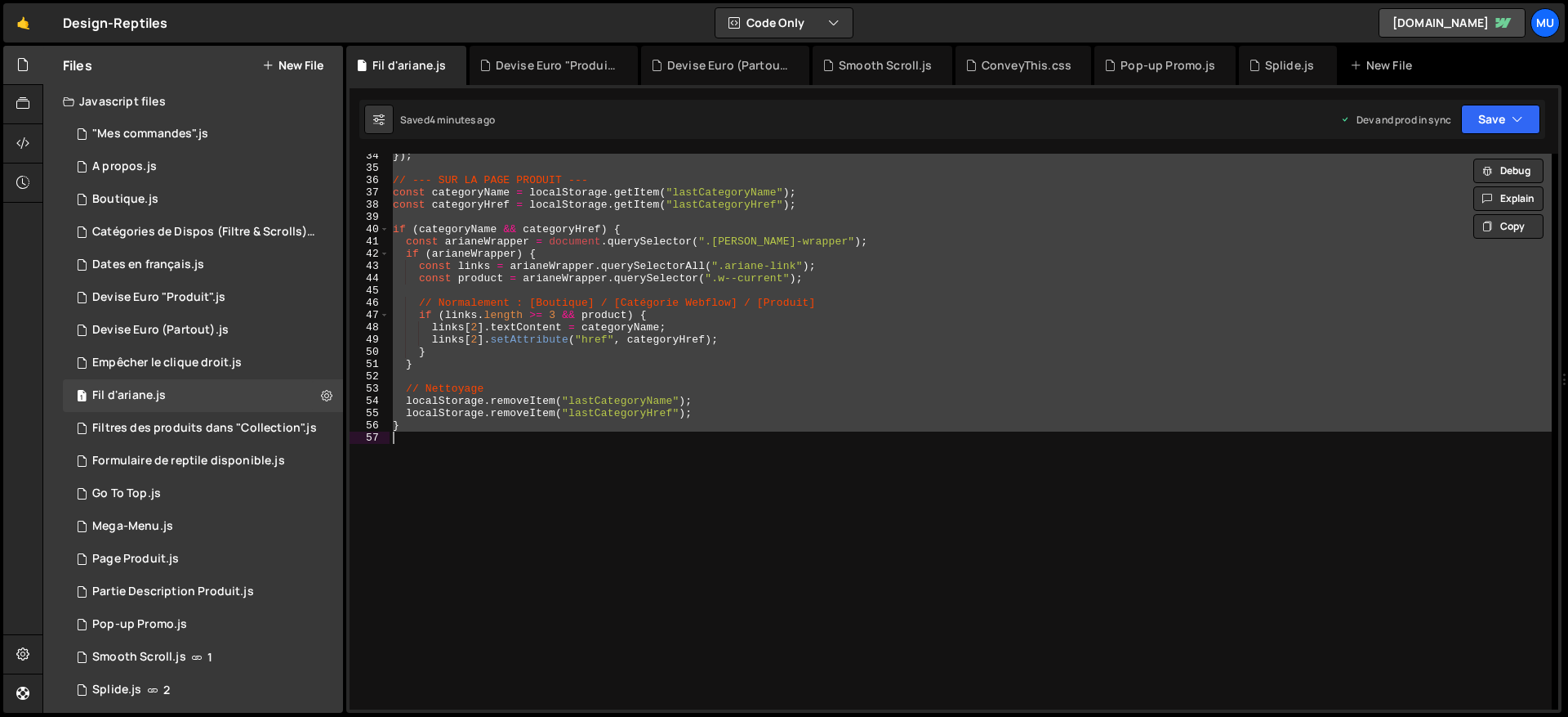
paste textarea
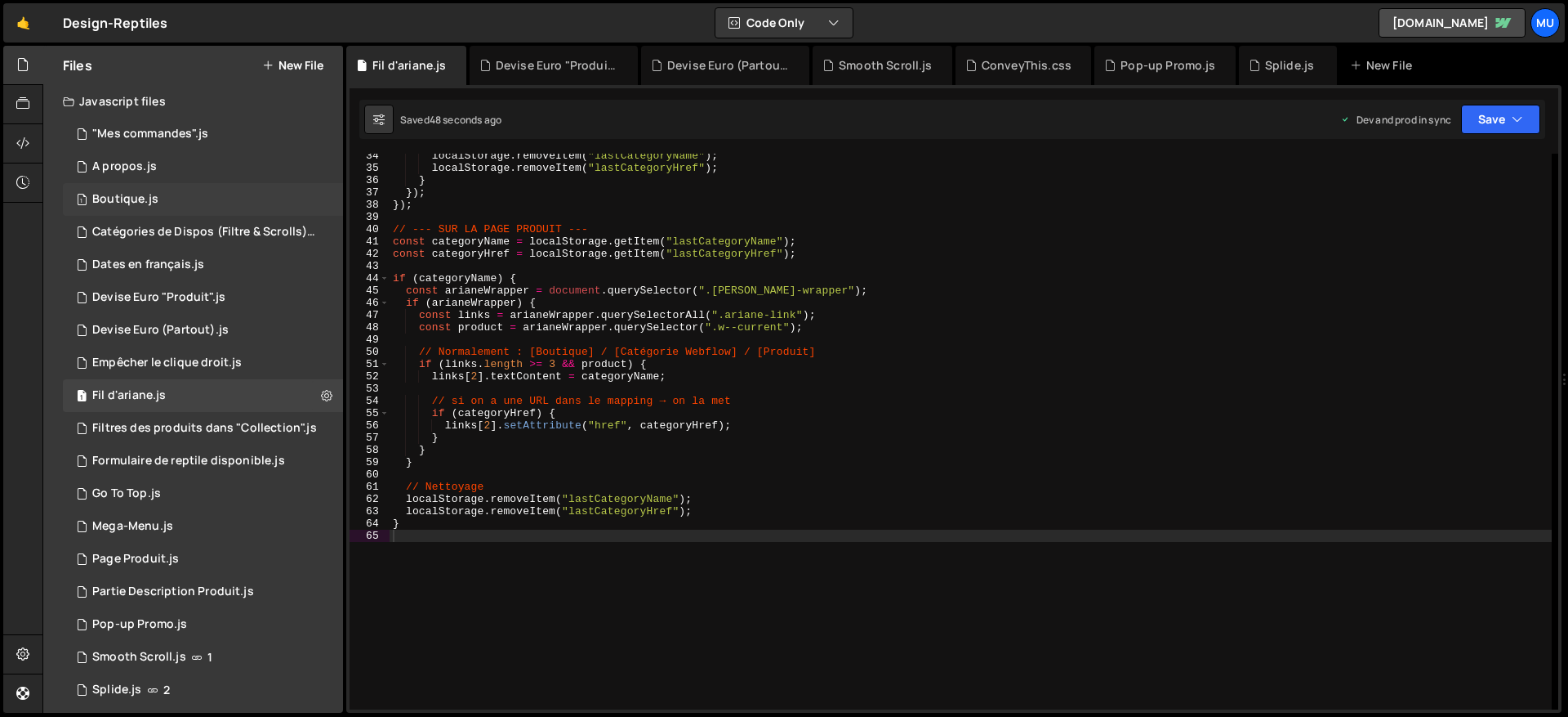
click at [150, 188] on div "1 Boutique.js 0" at bounding box center [203, 199] width 280 height 33
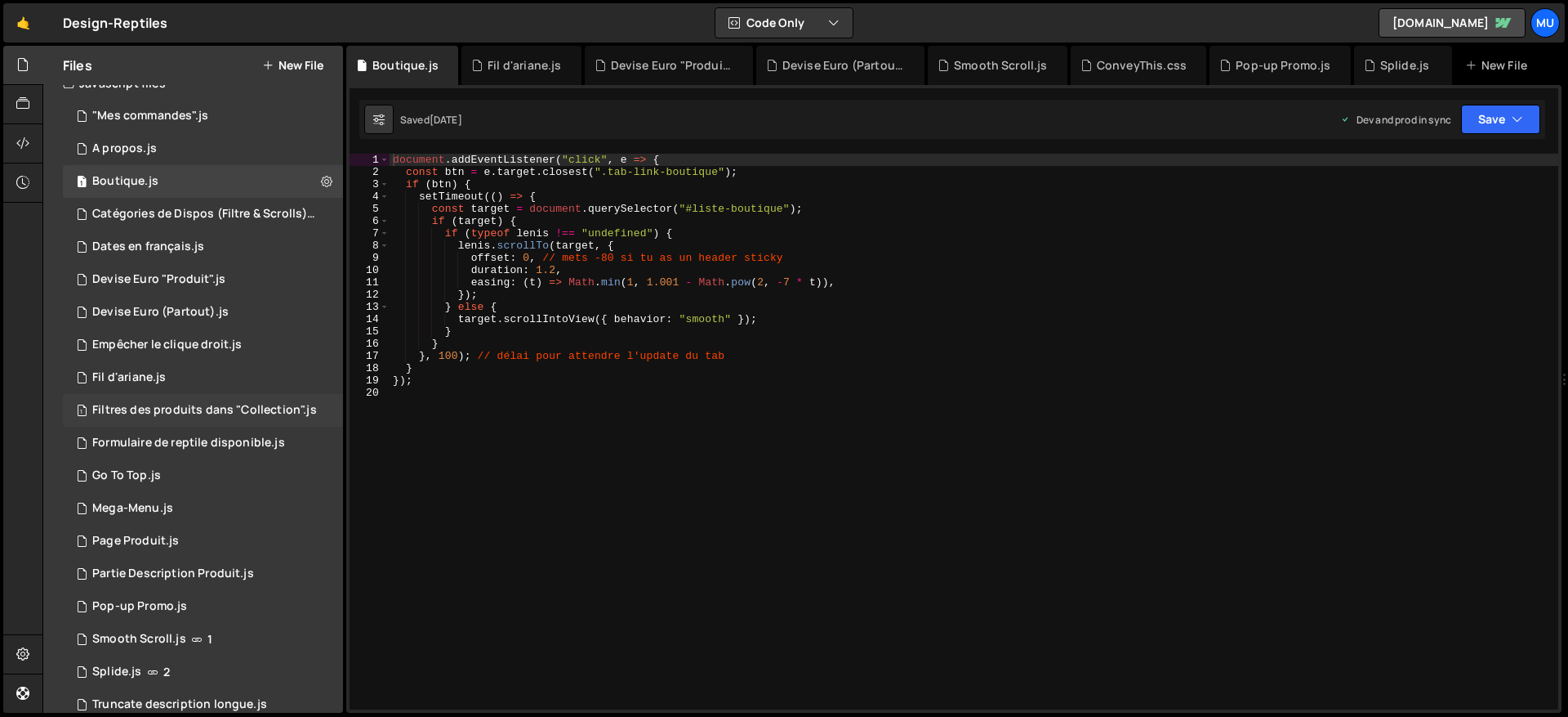
scroll to position [0, 0]
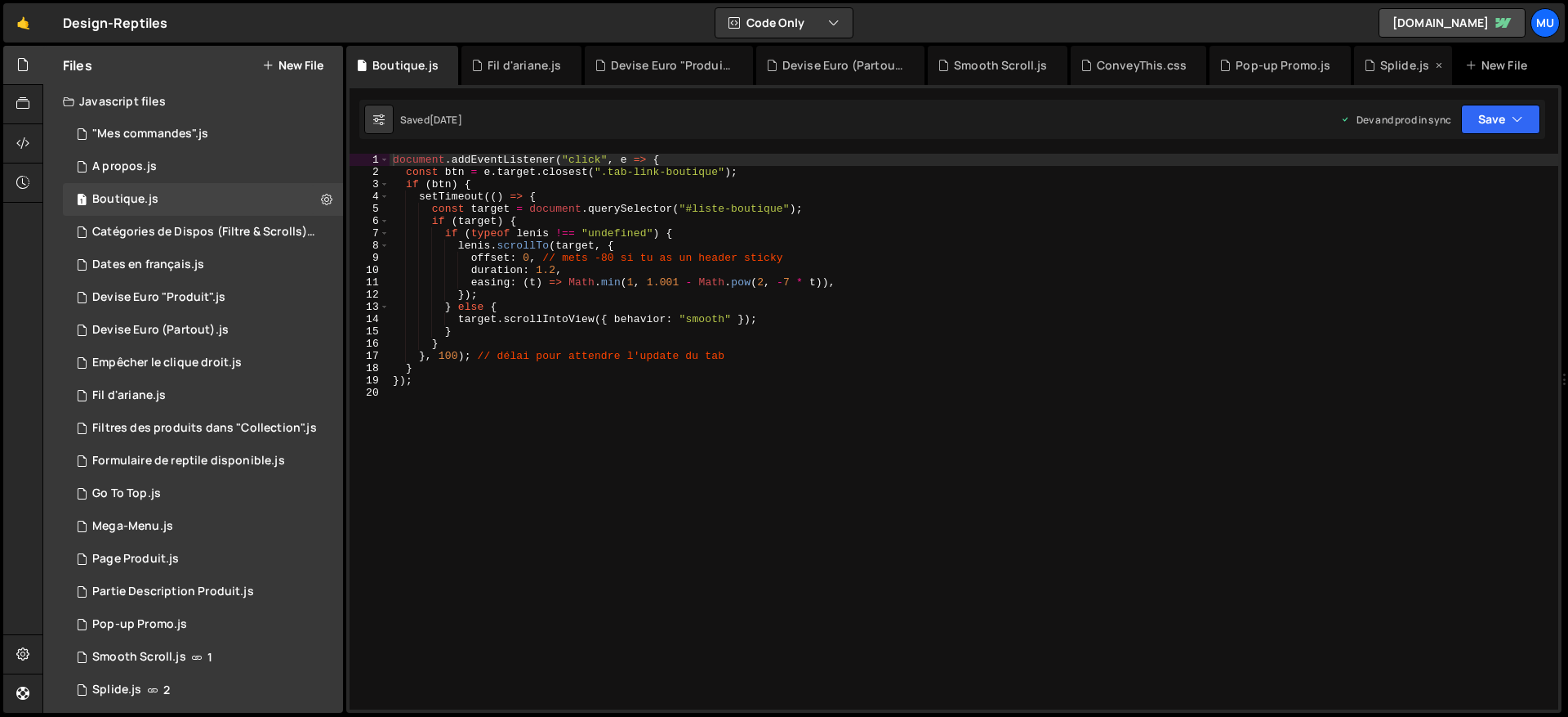
click at [1383, 72] on div "Splide.js" at bounding box center [1404, 65] width 49 height 16
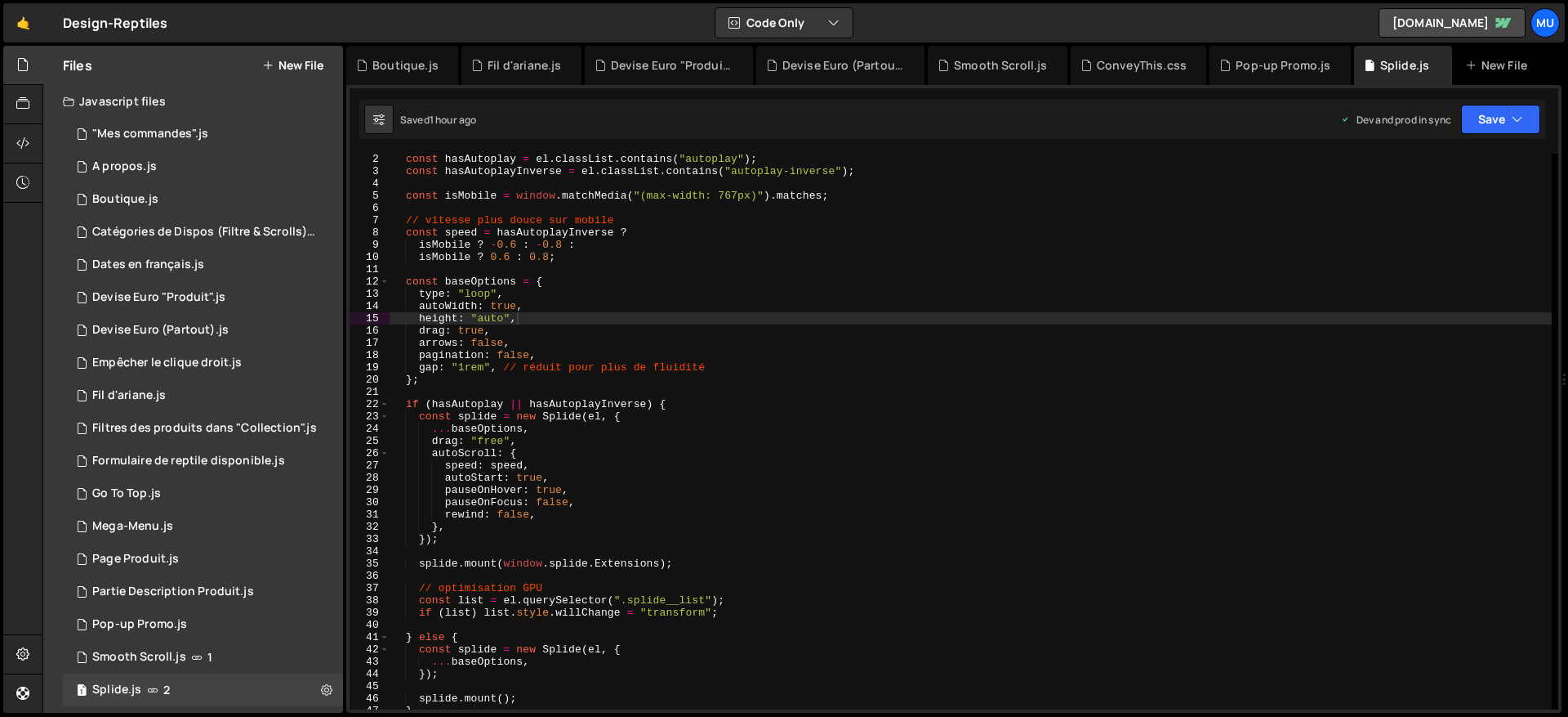
click at [1115, 411] on div "const hasAutoplay = el . classList . contains ( "autoplay" ) ; const hasAutopla…" at bounding box center [970, 443] width 1162 height 580
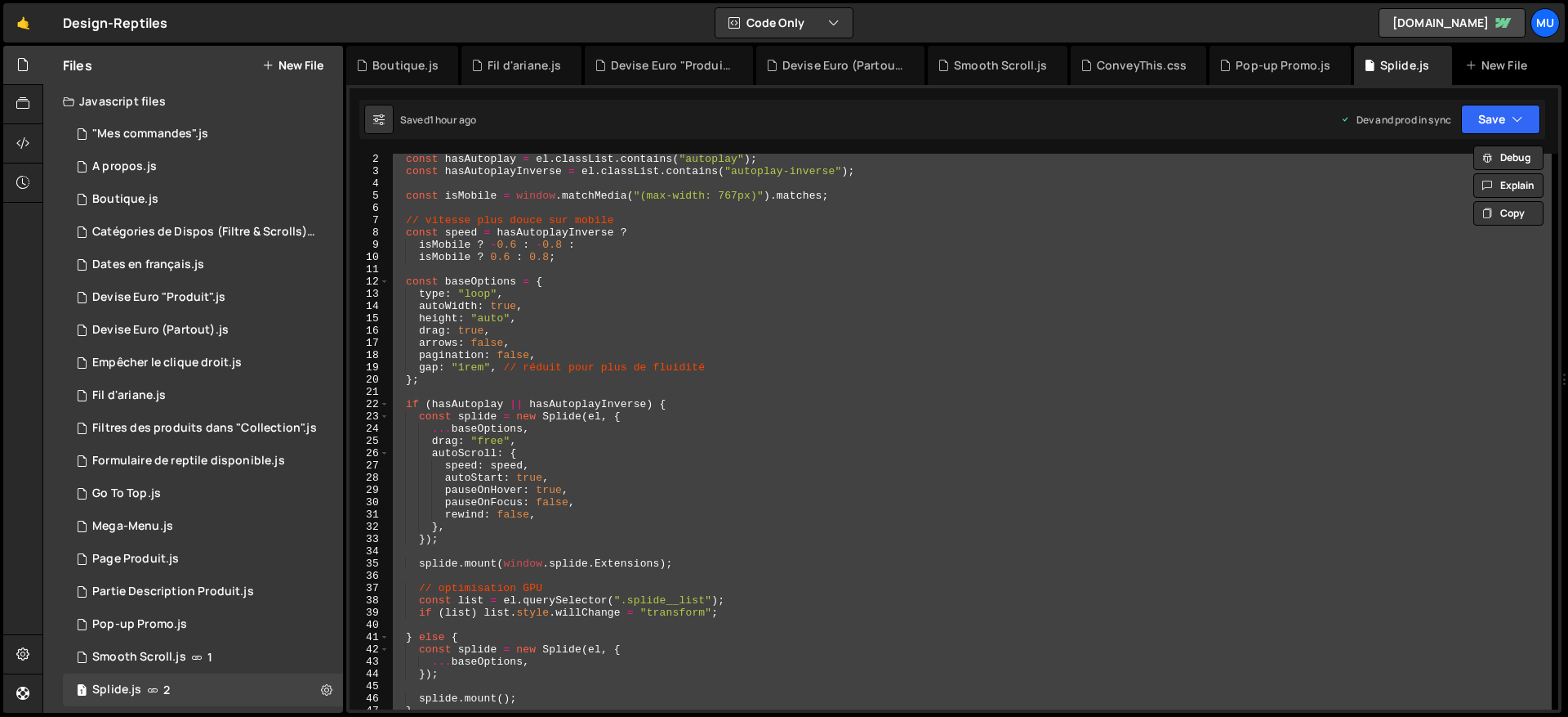
drag, startPoint x: 1029, startPoint y: 454, endPoint x: 1016, endPoint y: 445, distance: 15.8
click at [1029, 454] on div "const hasAutoplay = el . classList . contains ( "autoplay" ) ; const hasAutopla…" at bounding box center [970, 431] width 1162 height 556
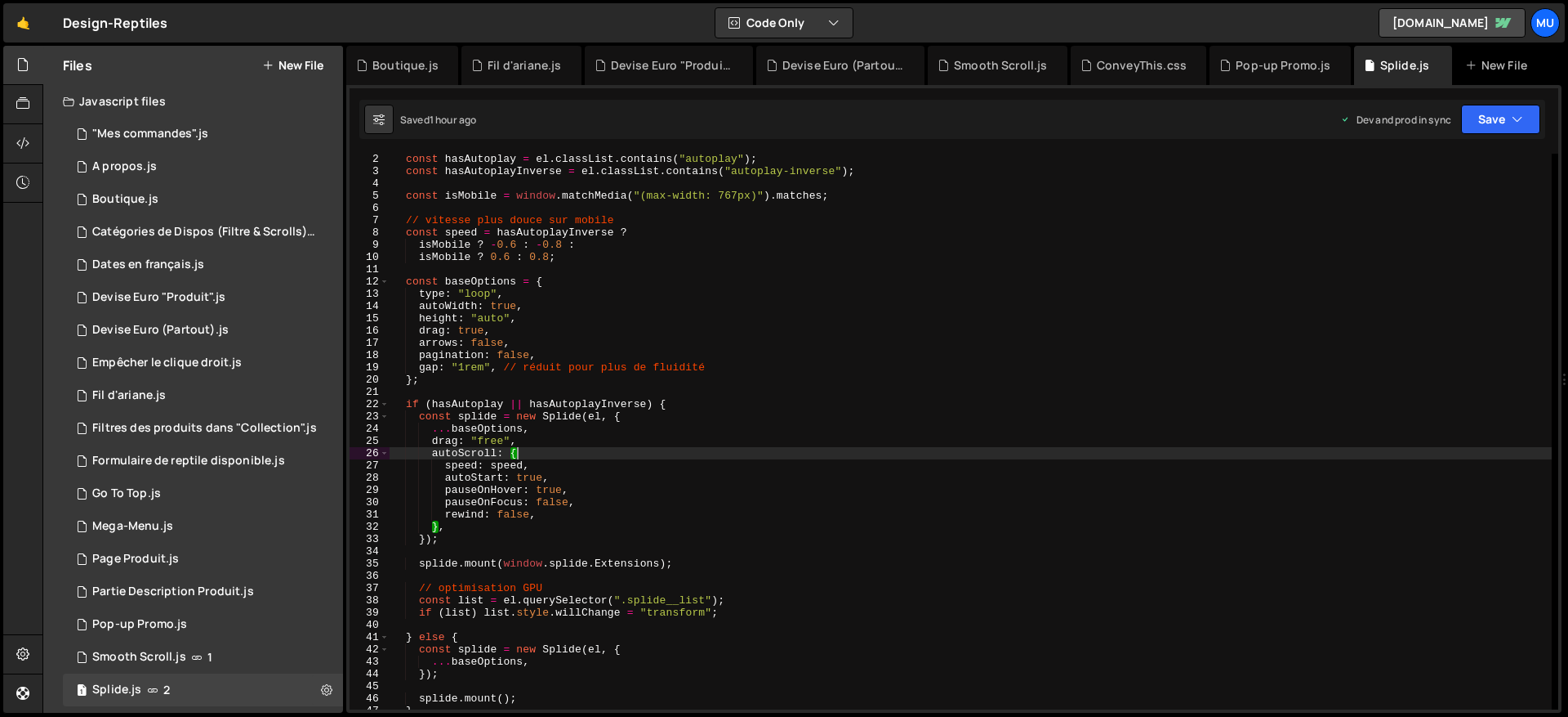
click at [724, 345] on div "const hasAutoplay = el . classList . contains ( "autoplay" ) ; const hasAutopla…" at bounding box center [970, 443] width 1162 height 580
type textarea "});"
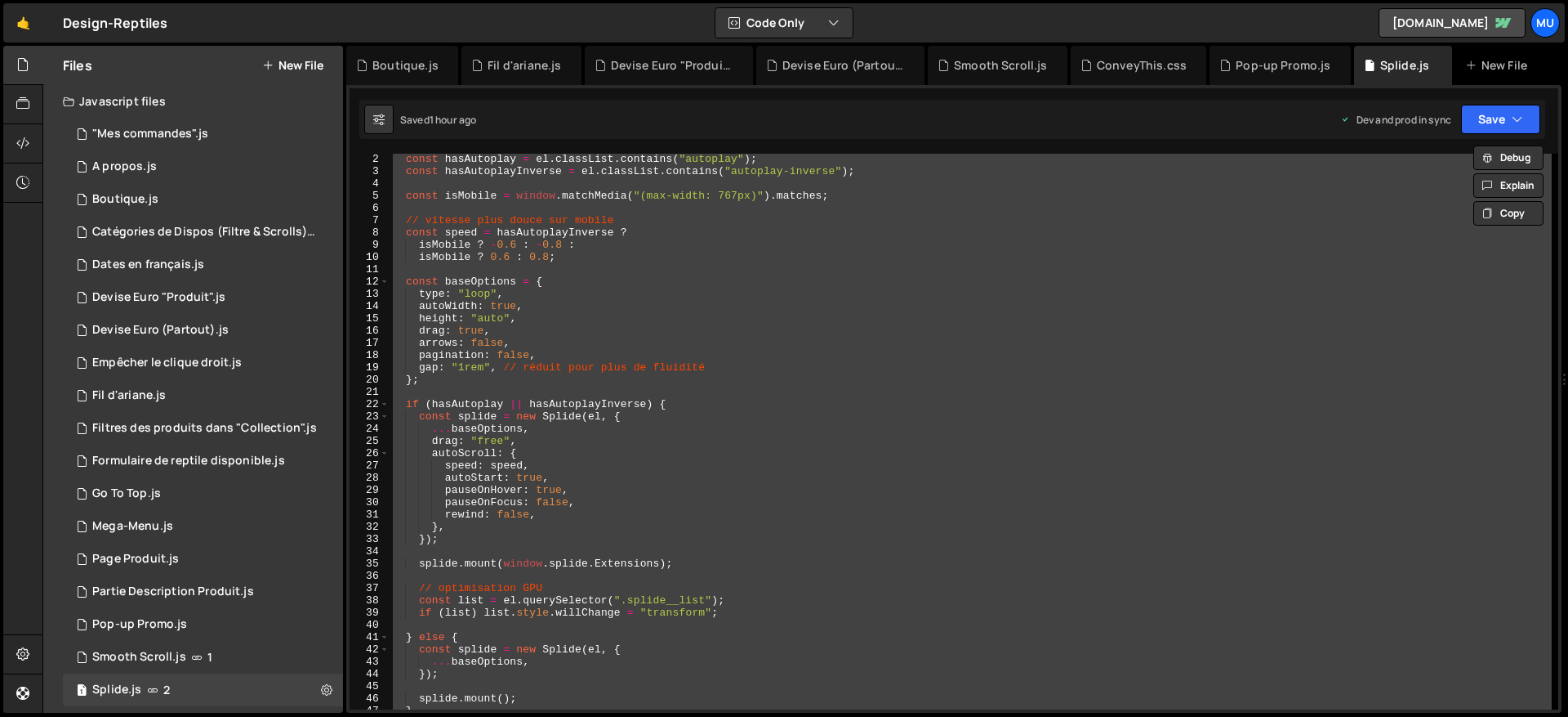
paste textarea
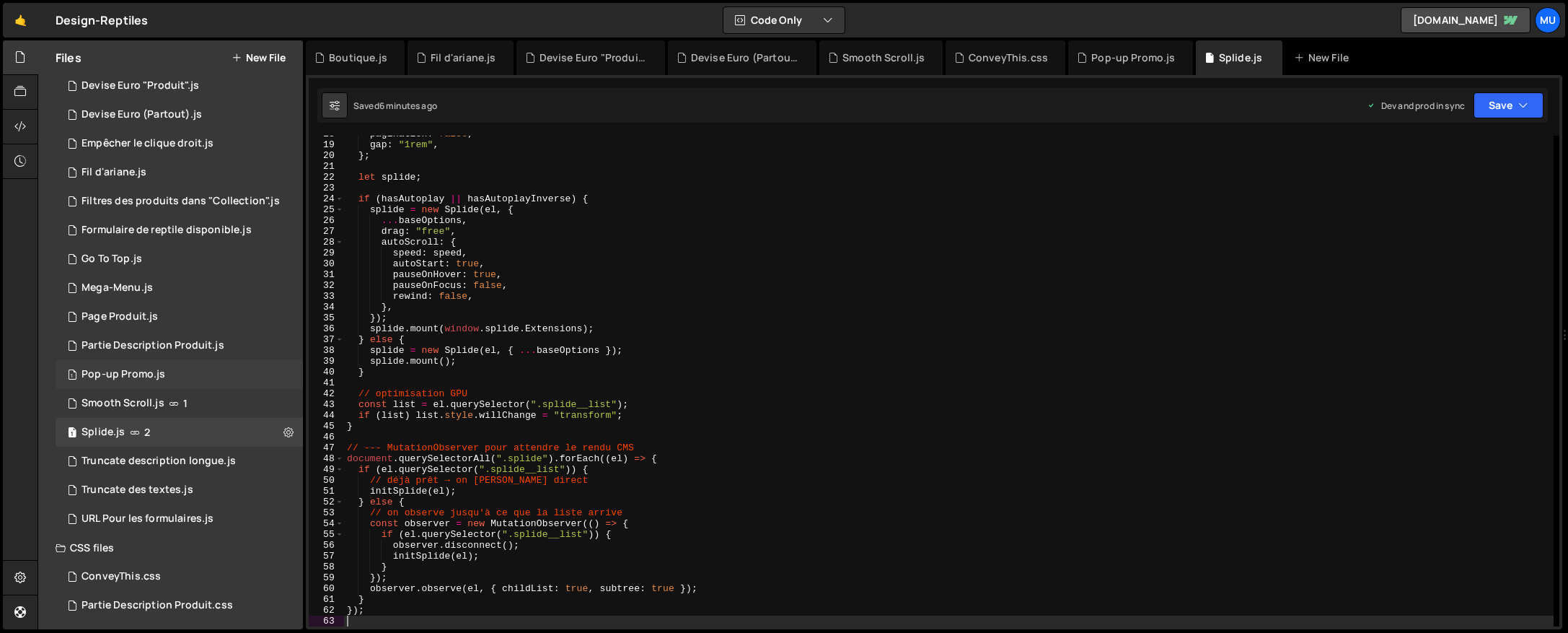
scroll to position [182, 0]
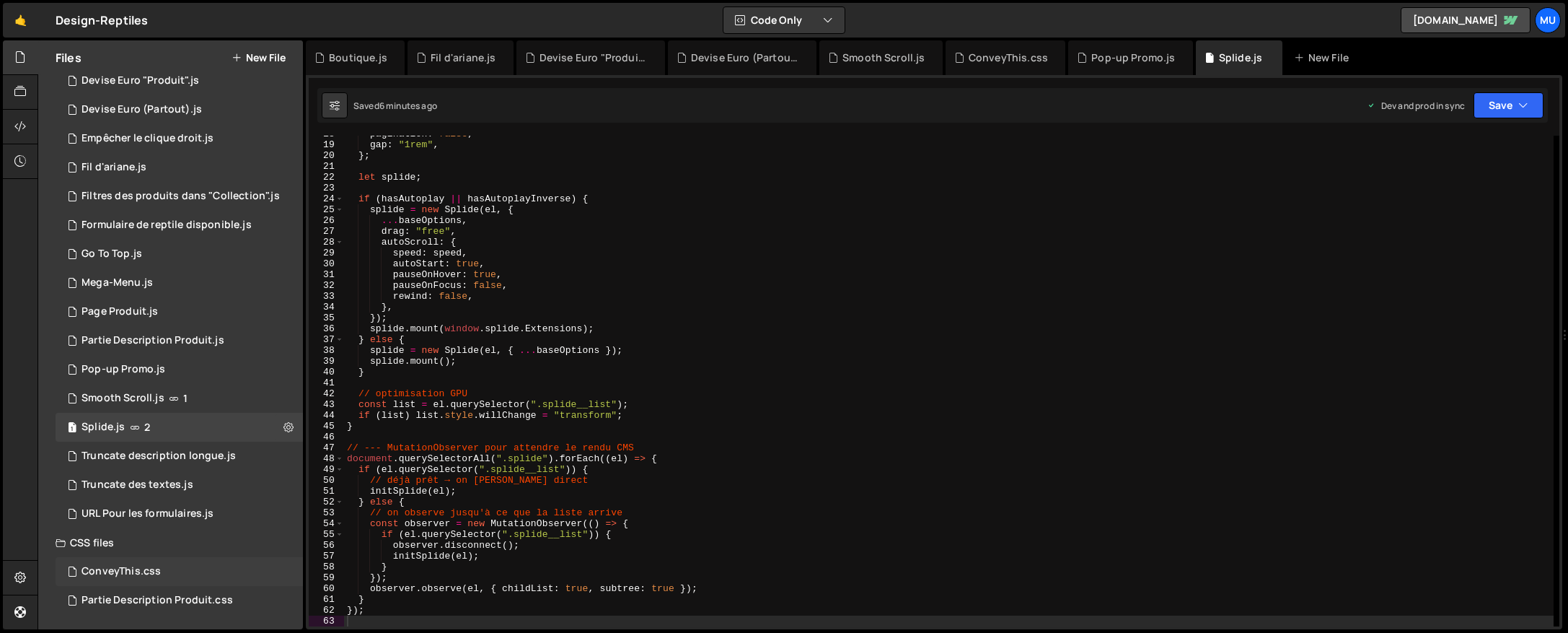
click at [135, 569] on div "ConveyThis.css" at bounding box center [121, 570] width 80 height 13
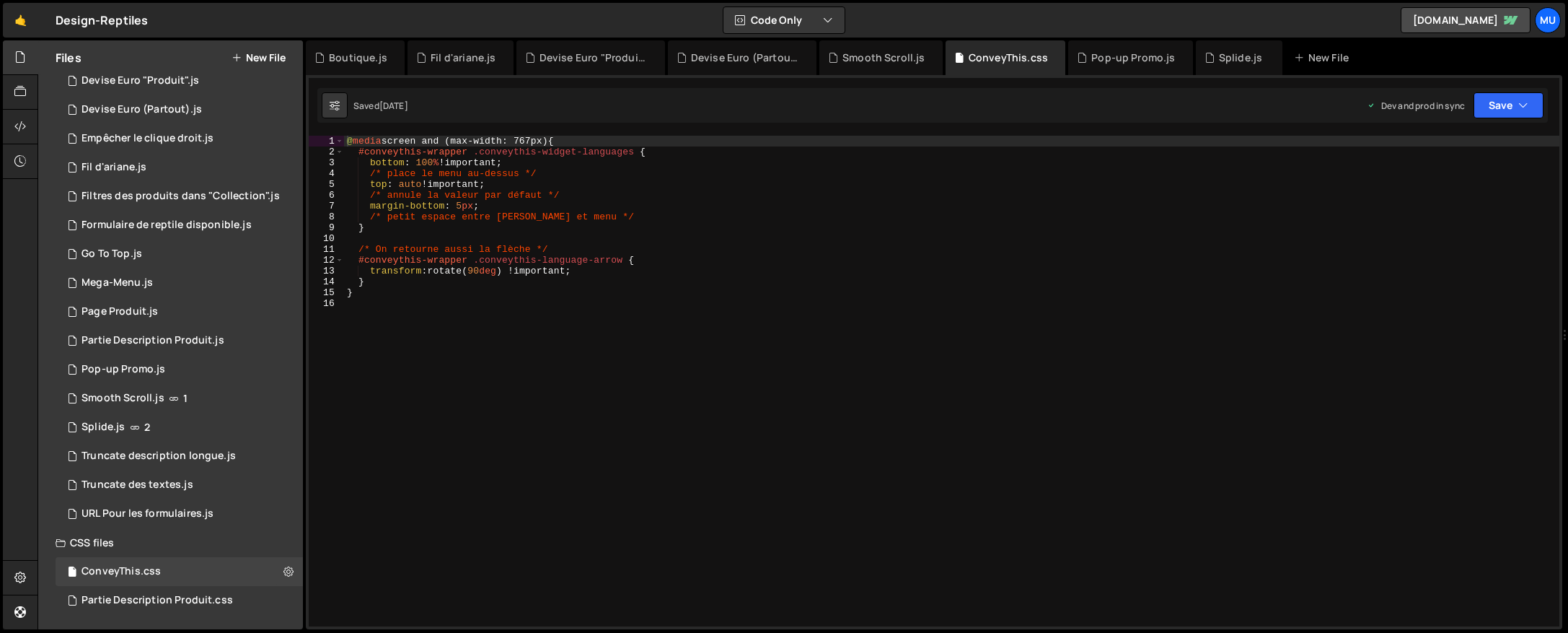
click at [561, 340] on div "@ media screen and (max-width: 767px) { #conveythis-wrapper .conveythis-widget-…" at bounding box center [952, 392] width 1215 height 512
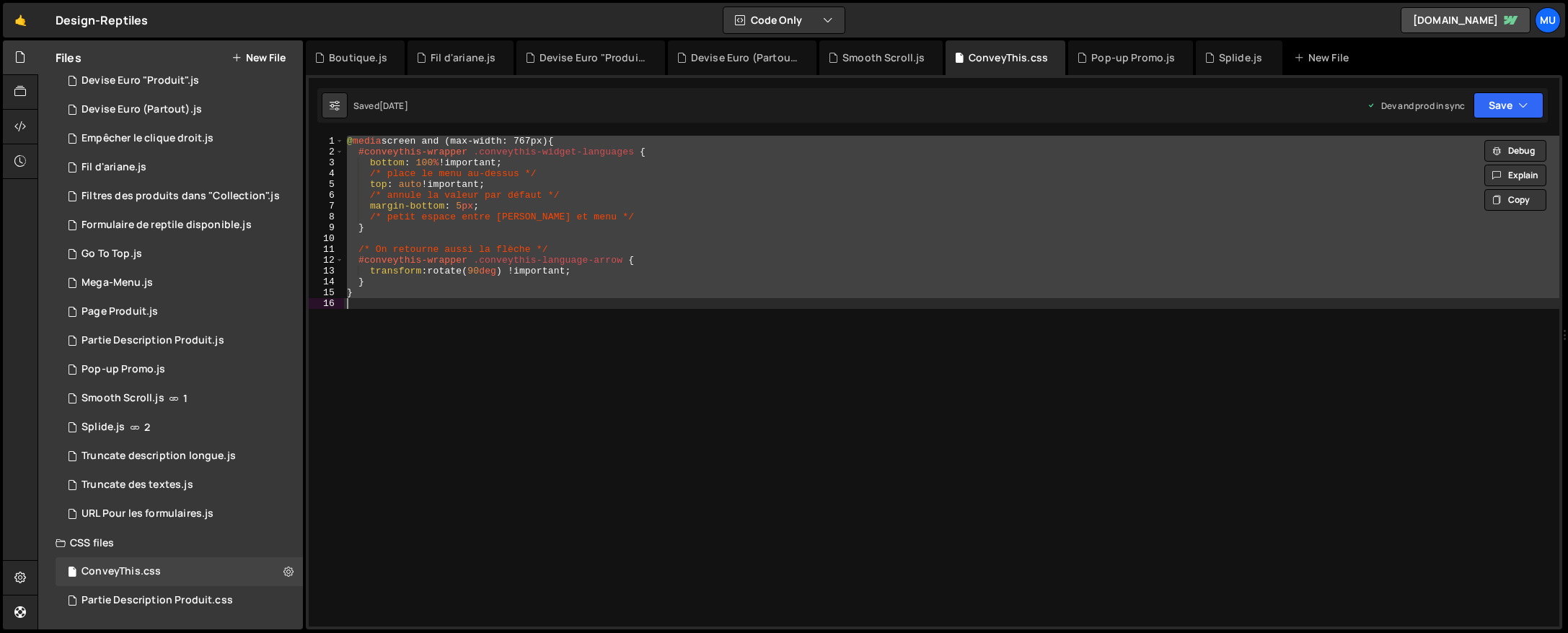
click at [667, 261] on div "@ media screen and (max-width: 767px) { #conveythis-wrapper .conveythis-widget-…" at bounding box center [952, 381] width 1215 height 491
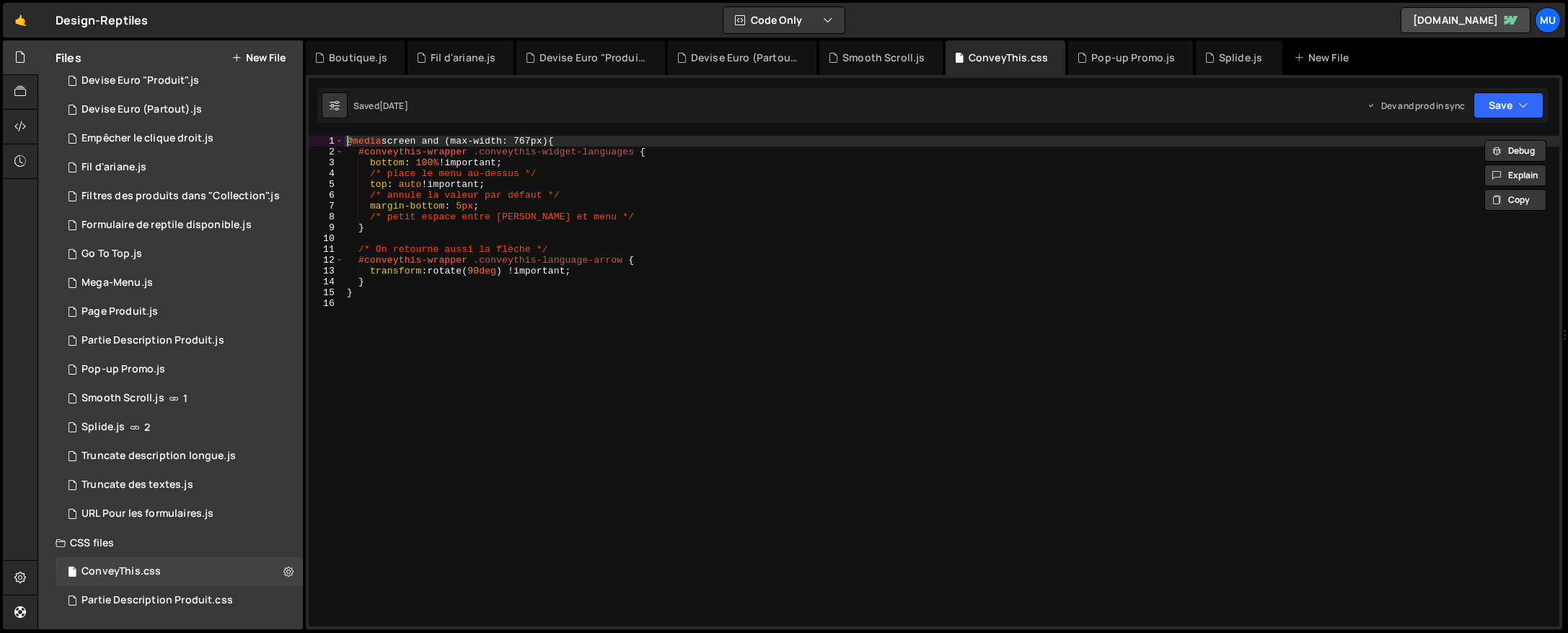
type textarea "@media screen and (max-width: 767px) {"
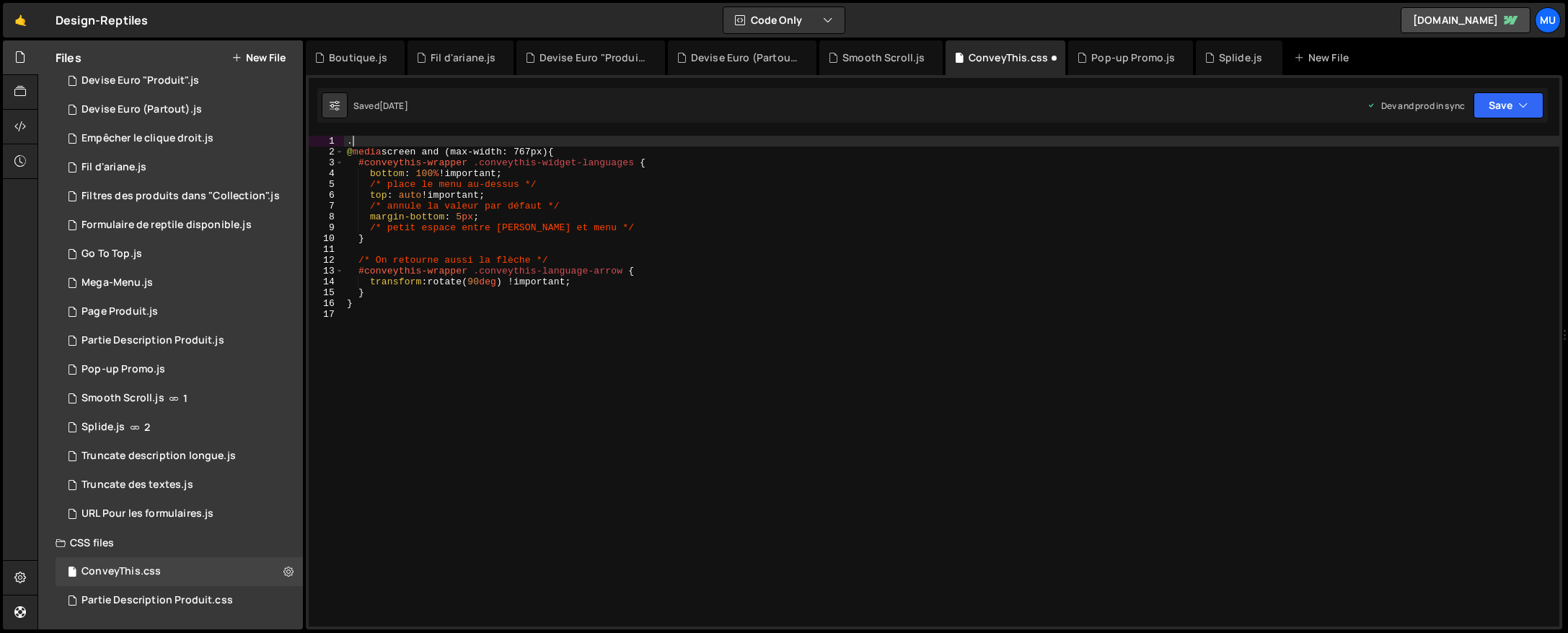
paste textarea ".conveythis"
type textarea "..conveythis {"
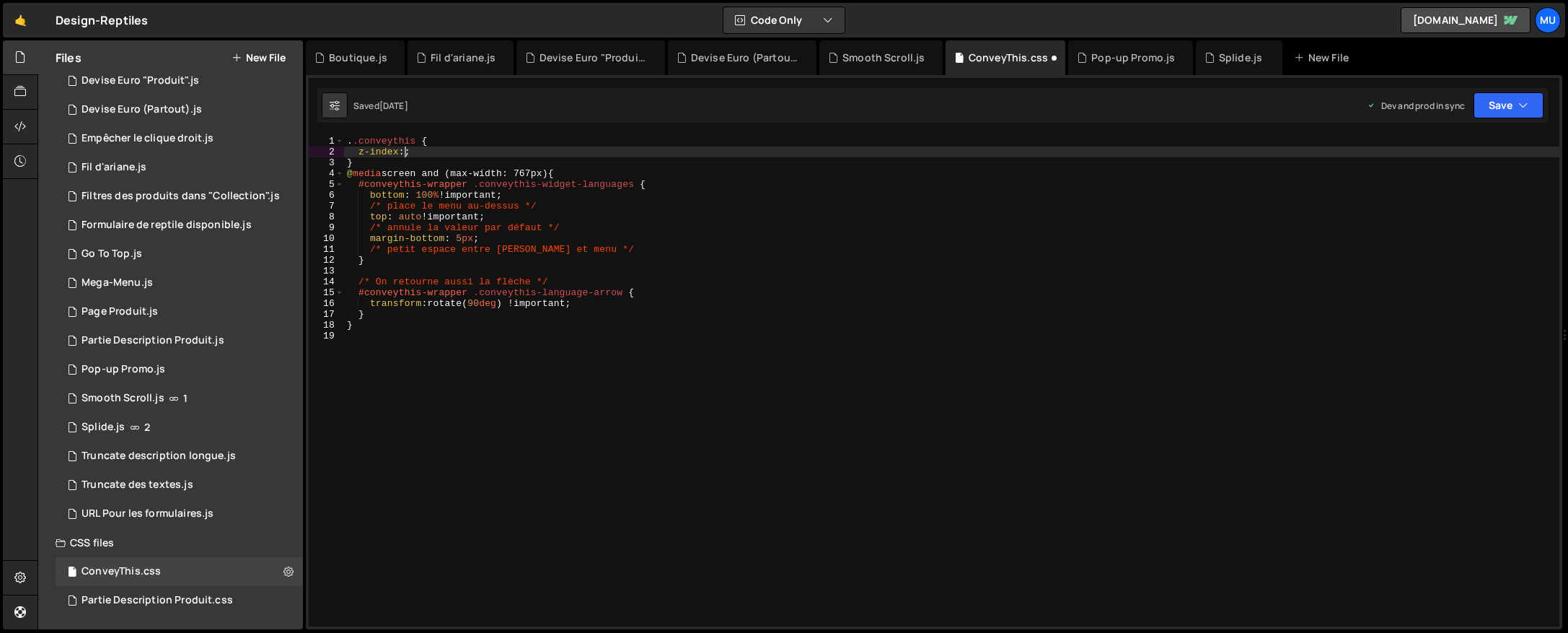
scroll to position [0, 4]
click at [665, 319] on div ". .conveythis { z-index : 2 ; } @ media screen and (max-width: 767px) { #convey…" at bounding box center [952, 392] width 1215 height 512
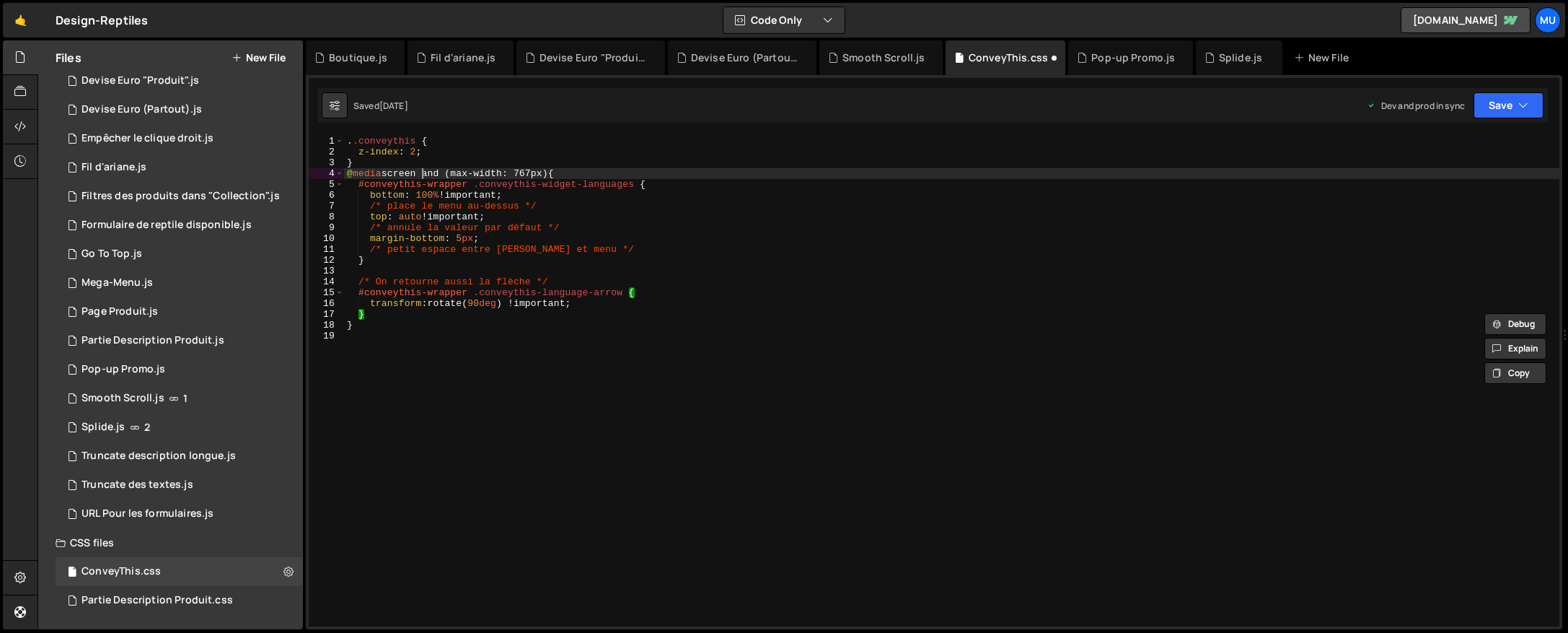
click at [423, 168] on div ". .conveythis { z-index : 2 ; } @ media screen and (max-width: 767px) { #convey…" at bounding box center [952, 392] width 1215 height 512
click at [425, 162] on div ". .conveythis { z-index : 2 ; } @ media screen and (max-width: 767px) { #convey…" at bounding box center [952, 392] width 1215 height 512
type textarea "}"
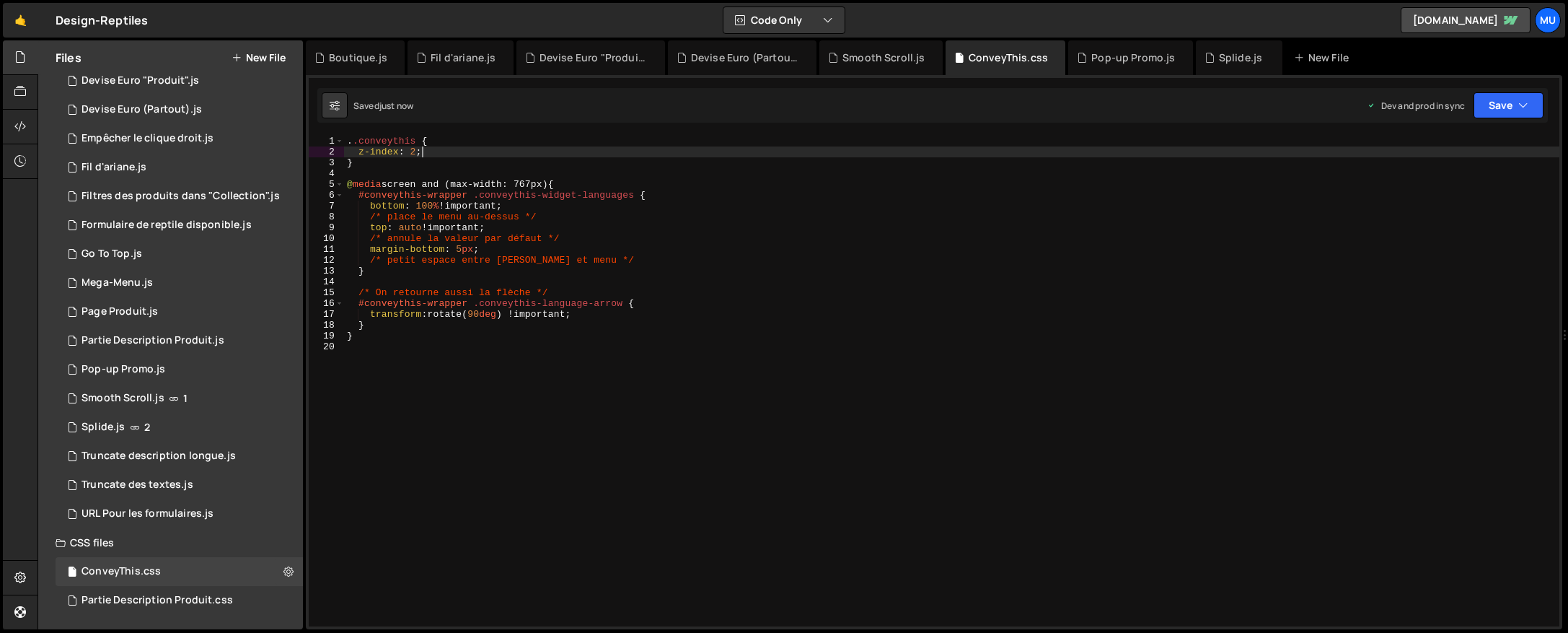
click at [558, 152] on div ". .conveythis { z-index : 2 ; } @ media screen and (max-width: 767px) { #convey…" at bounding box center [952, 392] width 1215 height 512
click at [425, 166] on div ". .conveythis { z-index : 2 ; } @ media screen and (max-width: 767px) { #convey…" at bounding box center [952, 392] width 1215 height 512
click at [347, 141] on div ". .conveythis { z-index : 2 ; } @ media screen and (max-width: 767px) { #convey…" at bounding box center [952, 392] width 1215 height 512
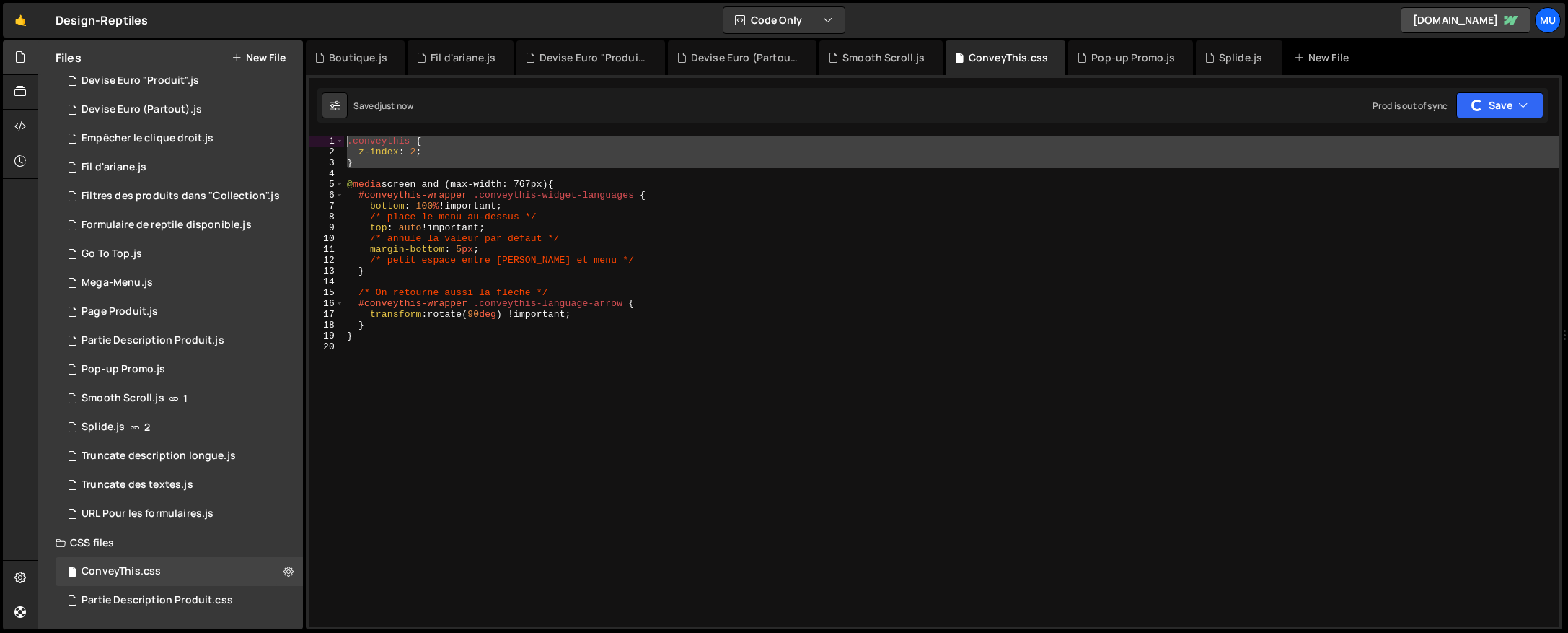
drag, startPoint x: 360, startPoint y: 150, endPoint x: 564, endPoint y: 189, distance: 207.7
click at [320, 127] on div "1 Type cmd + s to save your Javascript file. הההההההההההההההההההההההההההההההההה…" at bounding box center [934, 352] width 1256 height 554
type textarea ".conveythis { z-index: 2;"
